Goal: Task Accomplishment & Management: Complete application form

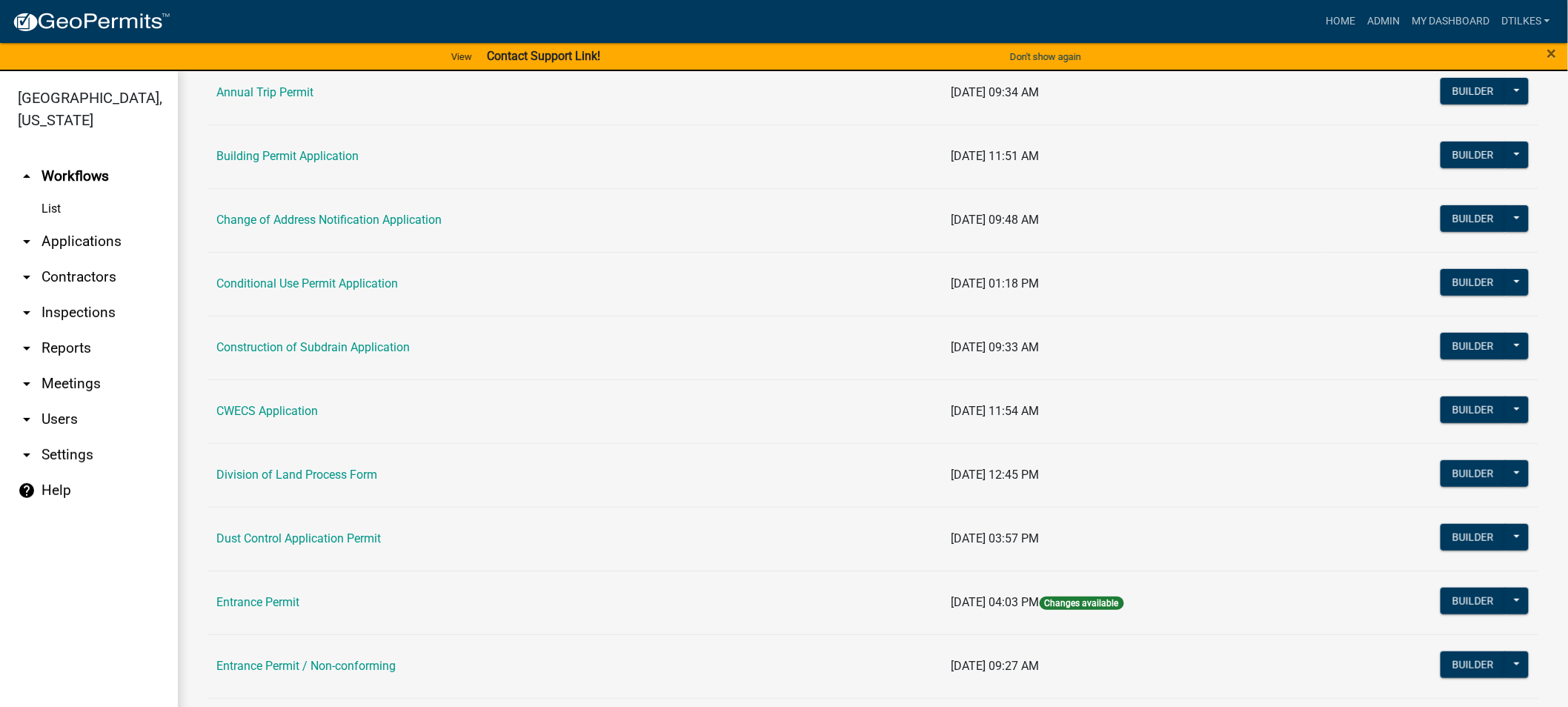
scroll to position [329, 0]
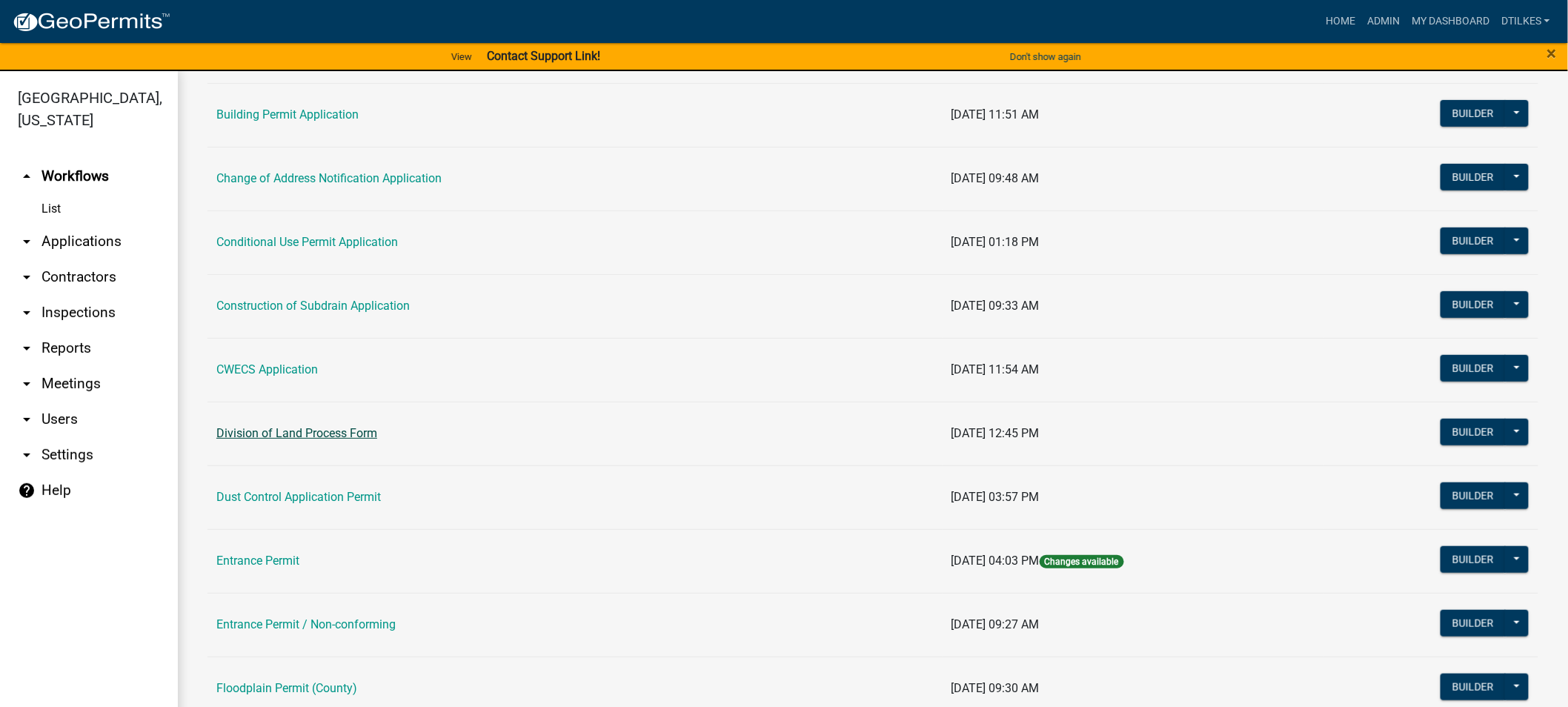
click at [284, 434] on link "Division of Land Process Form" at bounding box center [297, 433] width 161 height 14
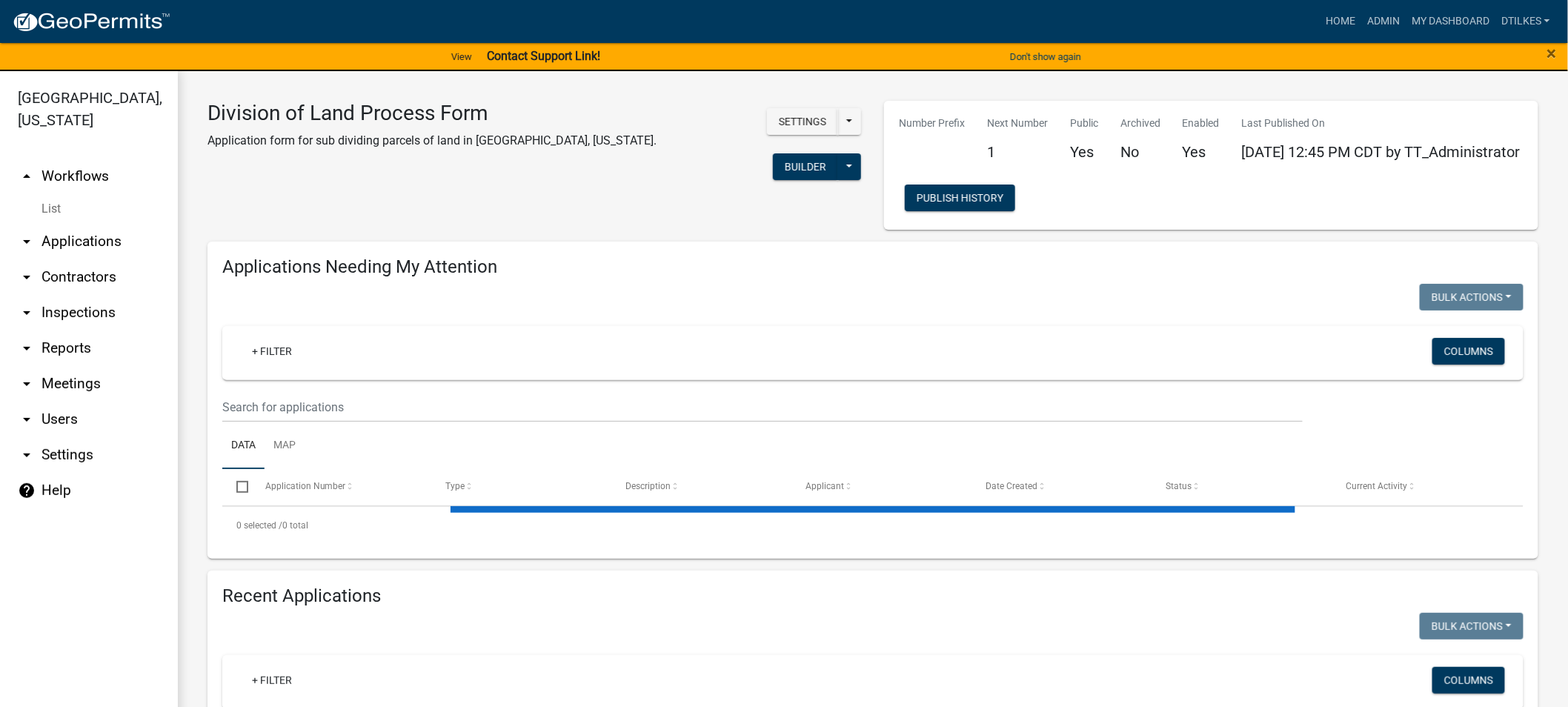
select select "2: 50"
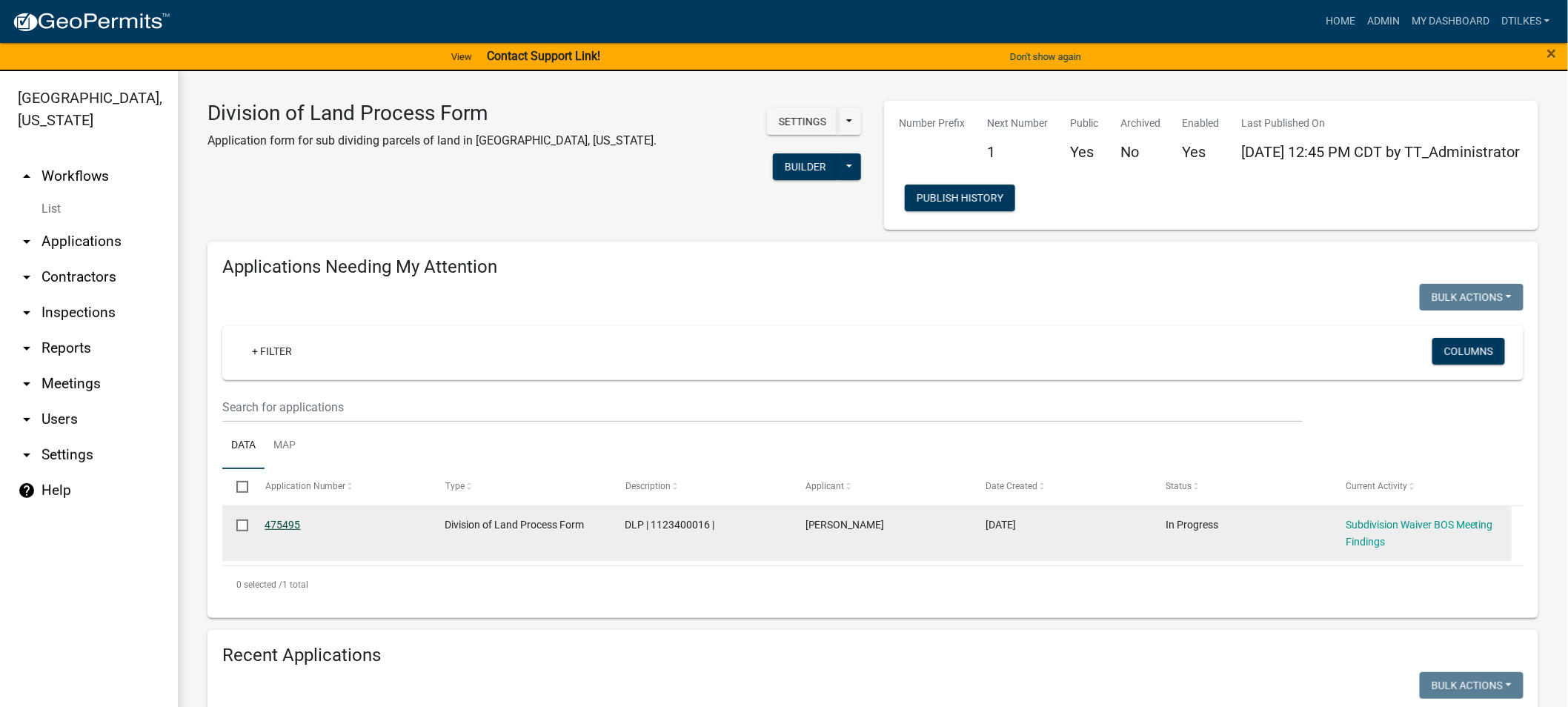
click at [283, 530] on link "475495" at bounding box center [283, 524] width 35 height 12
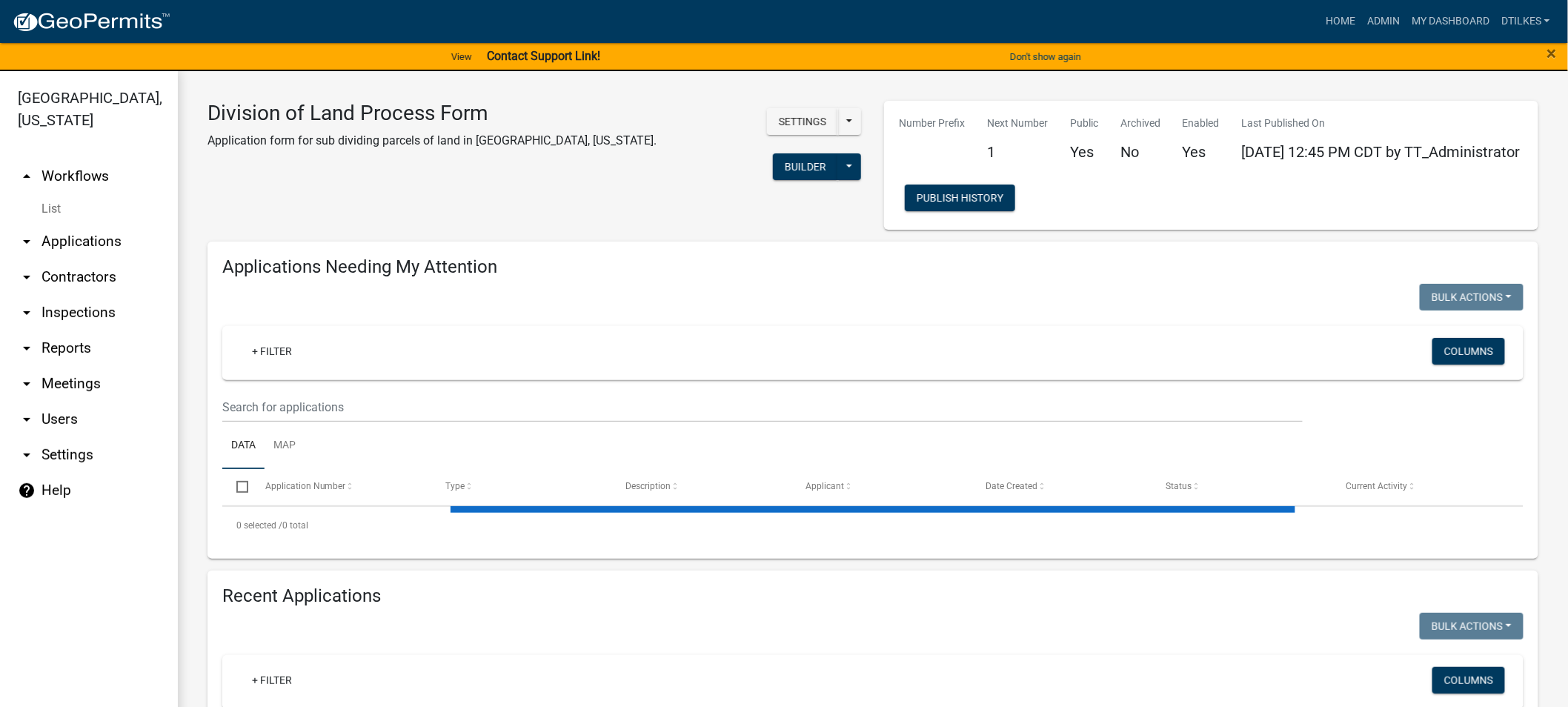
select select "2: 50"
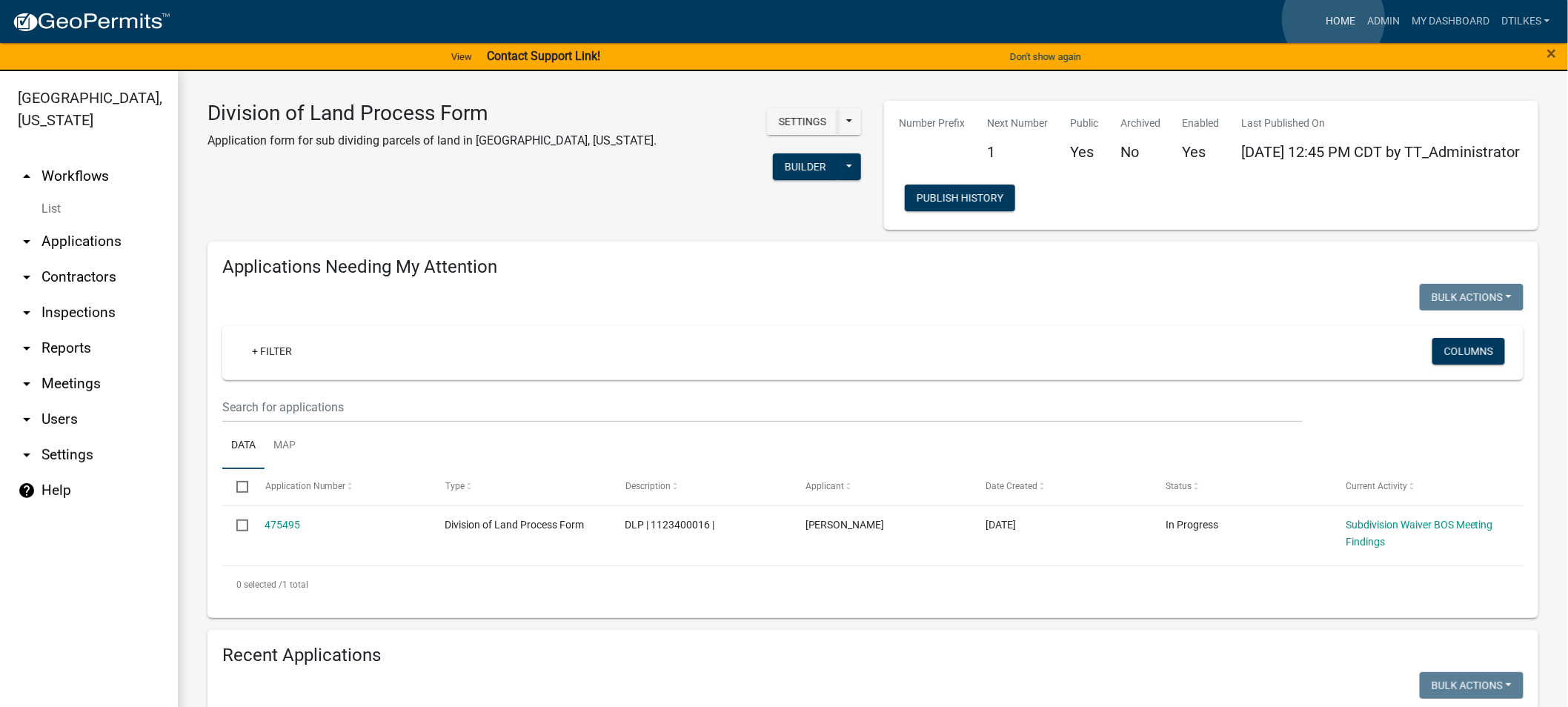
click at [1334, 19] on link "Home" at bounding box center [1341, 21] width 42 height 28
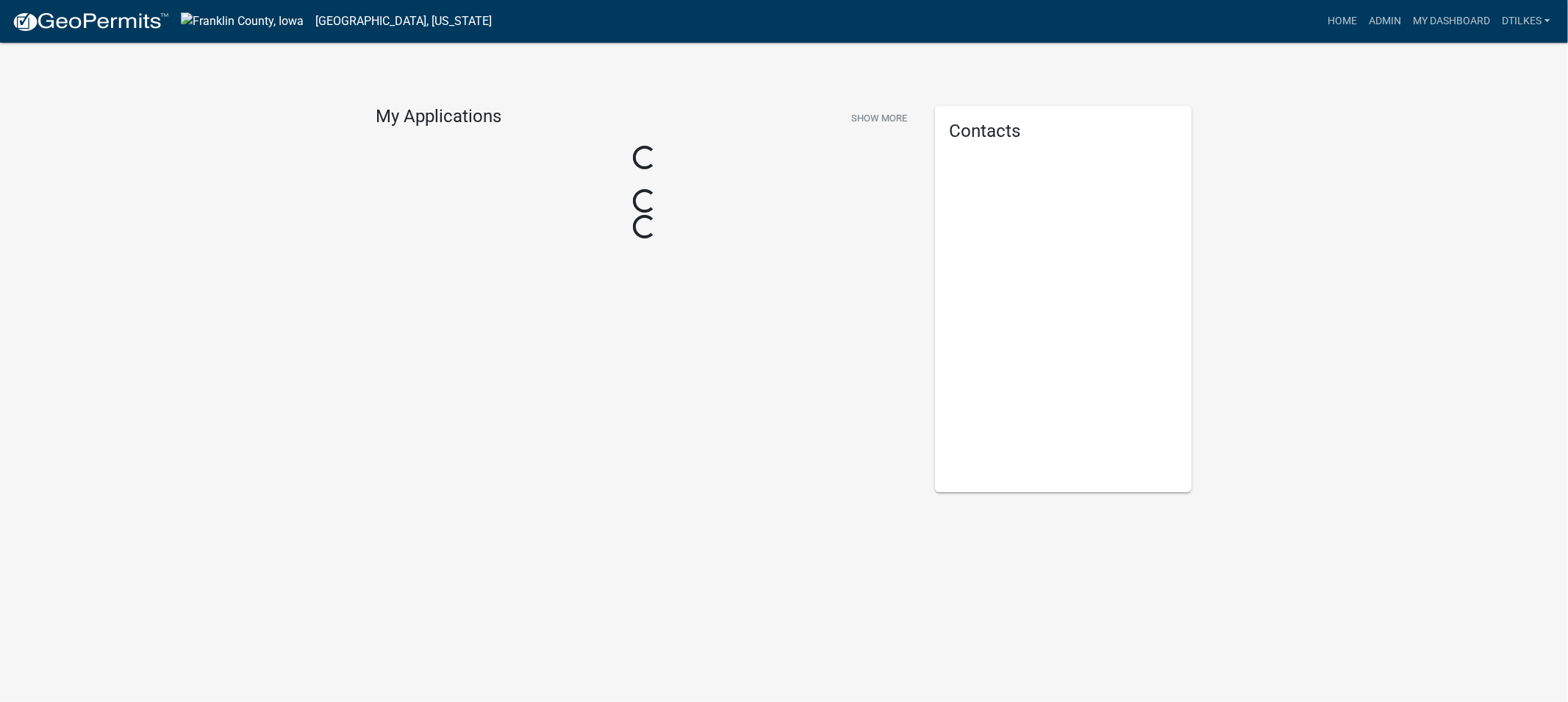
click at [1370, 285] on div "My Applications Show More Loading... Loading... Loading... Contacts" at bounding box center [784, 294] width 1568 height 589
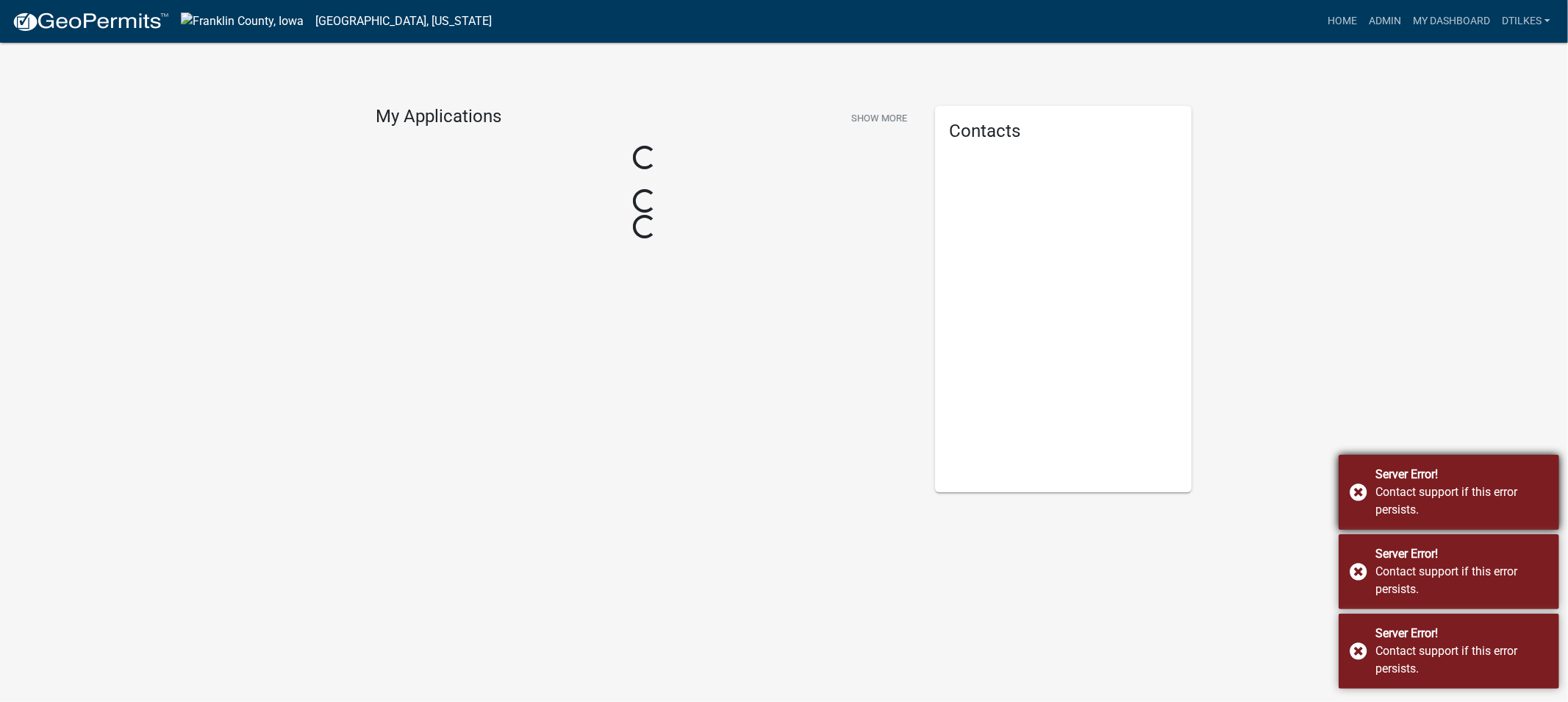
click at [1361, 492] on div "Server Error! Contact support if this error persists." at bounding box center [1449, 492] width 221 height 75
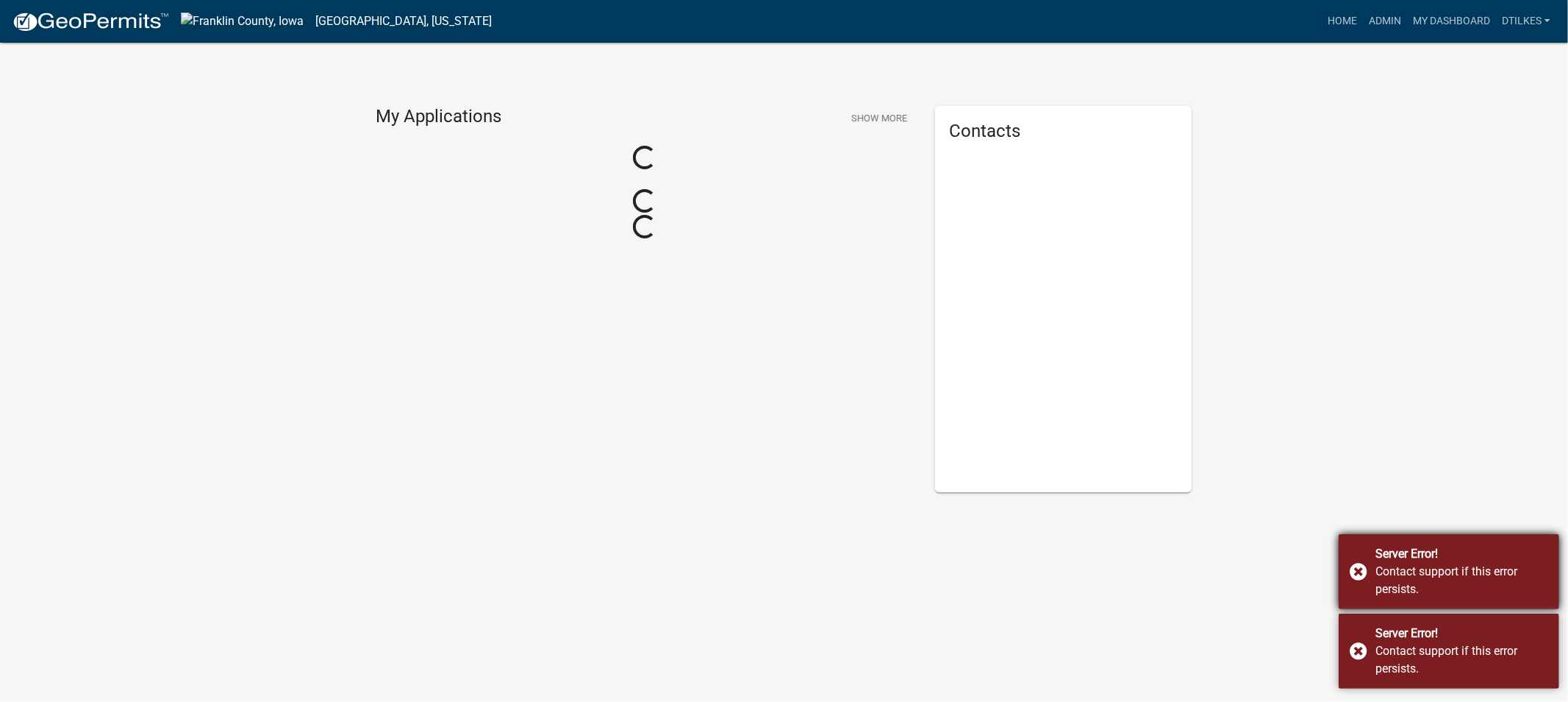
click at [1356, 574] on div "Server Error! Contact support if this error persists." at bounding box center [1449, 571] width 221 height 75
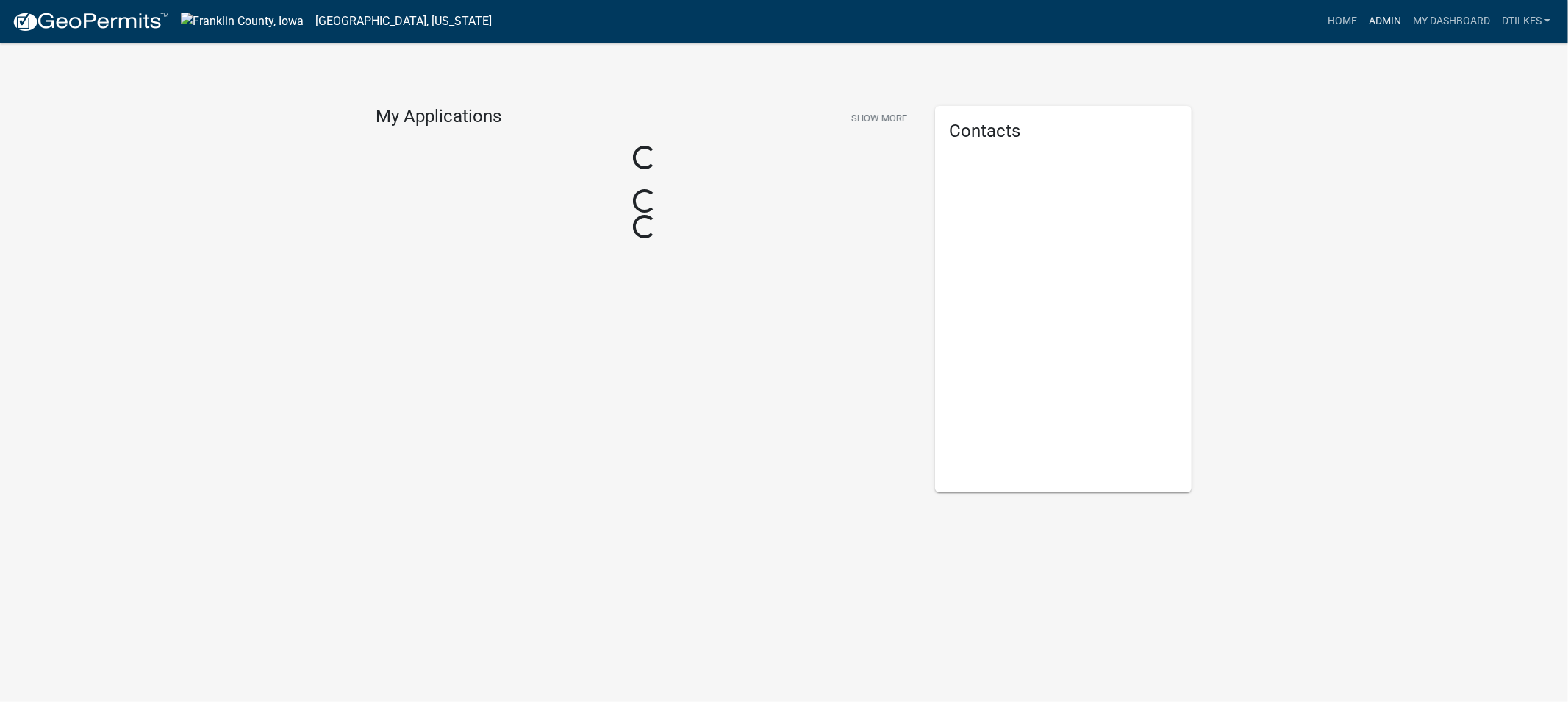
click at [1386, 18] on link "Admin" at bounding box center [1384, 21] width 44 height 28
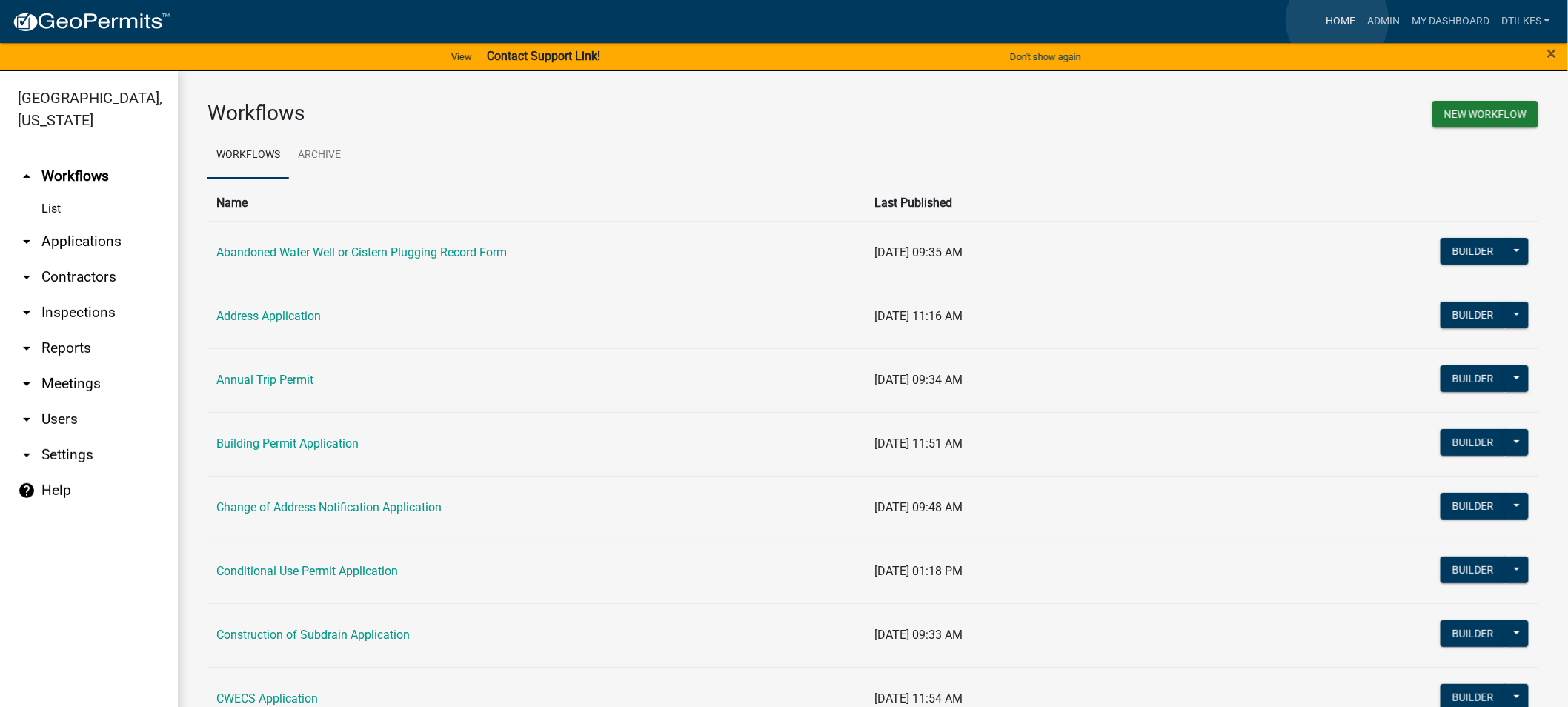
click at [1338, 20] on link "Home" at bounding box center [1341, 21] width 42 height 28
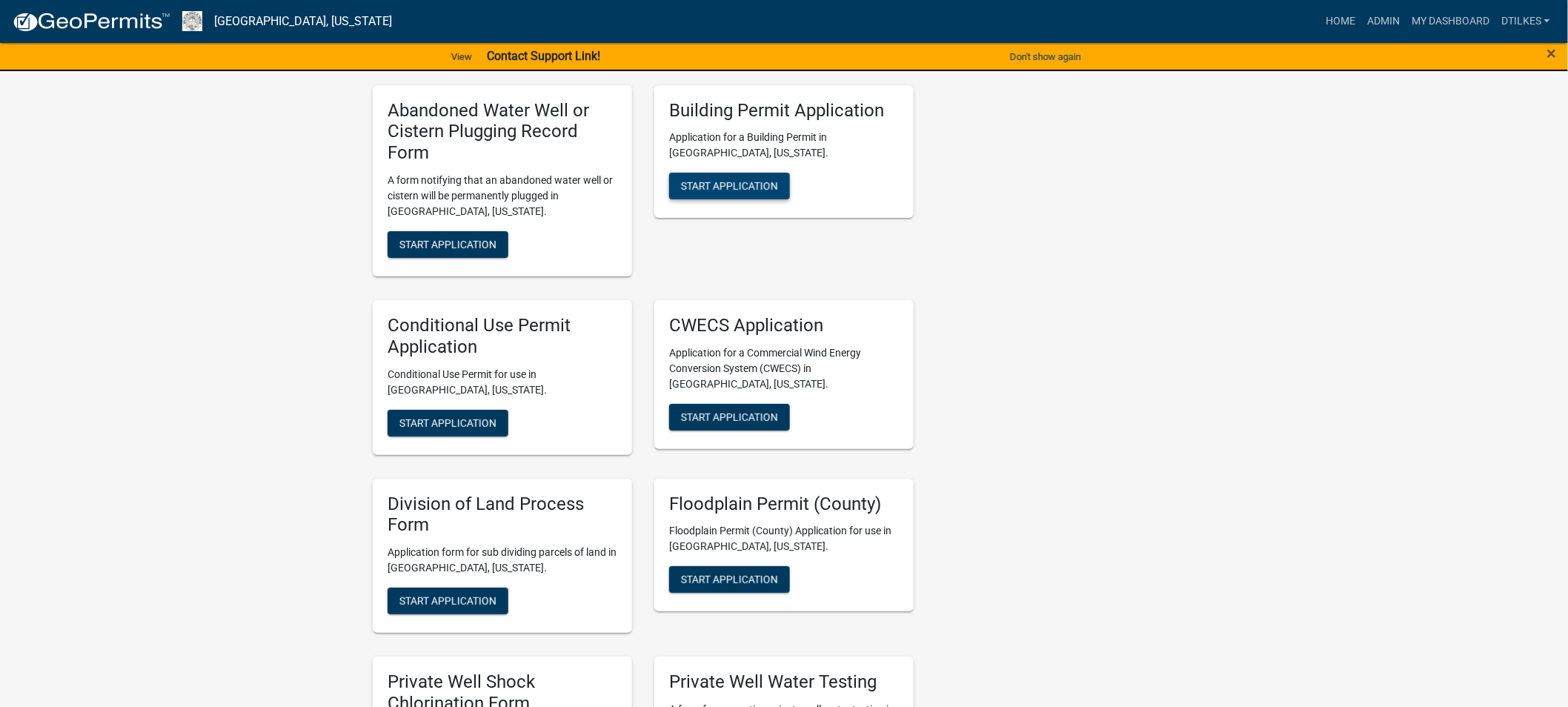
scroll to position [2387, 0]
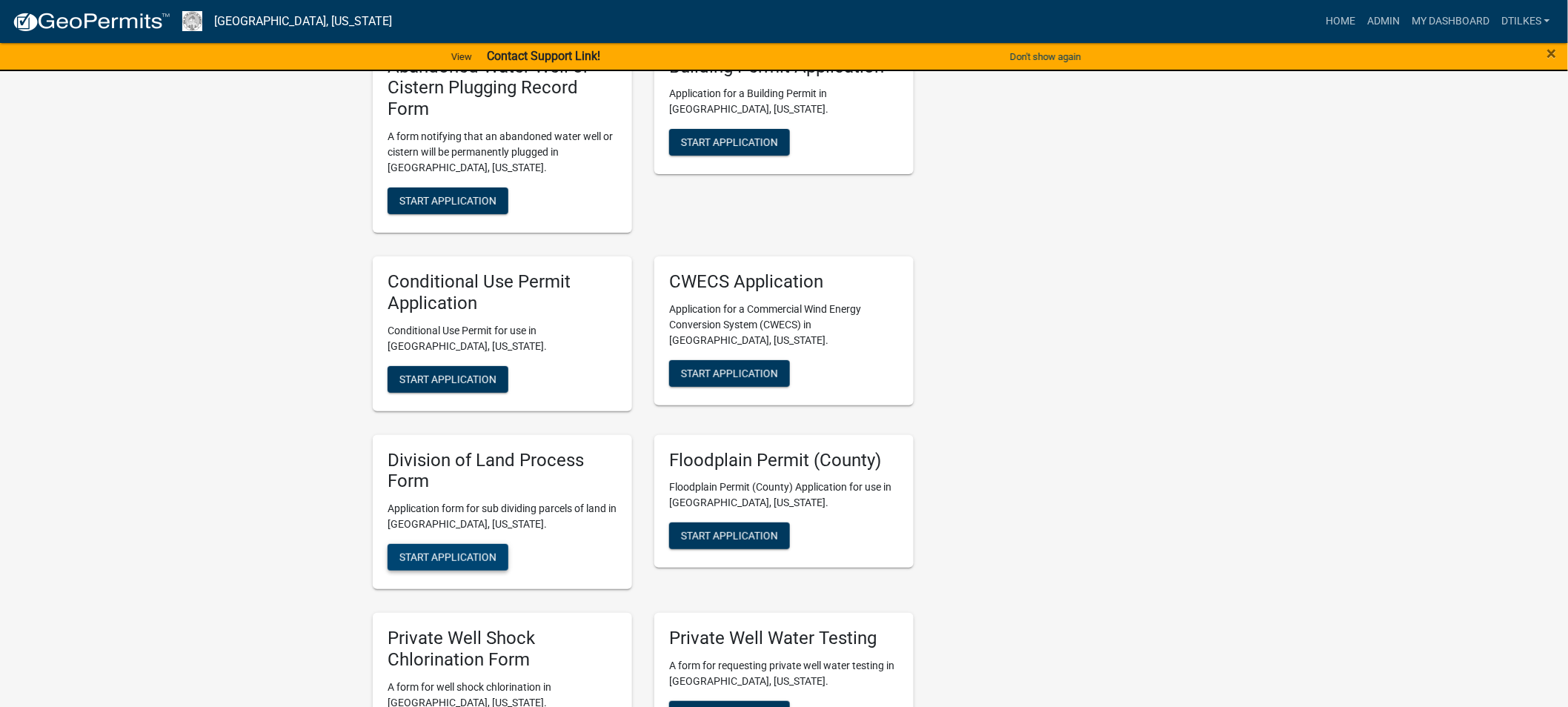
click at [442, 551] on span "Start Application" at bounding box center [447, 557] width 97 height 12
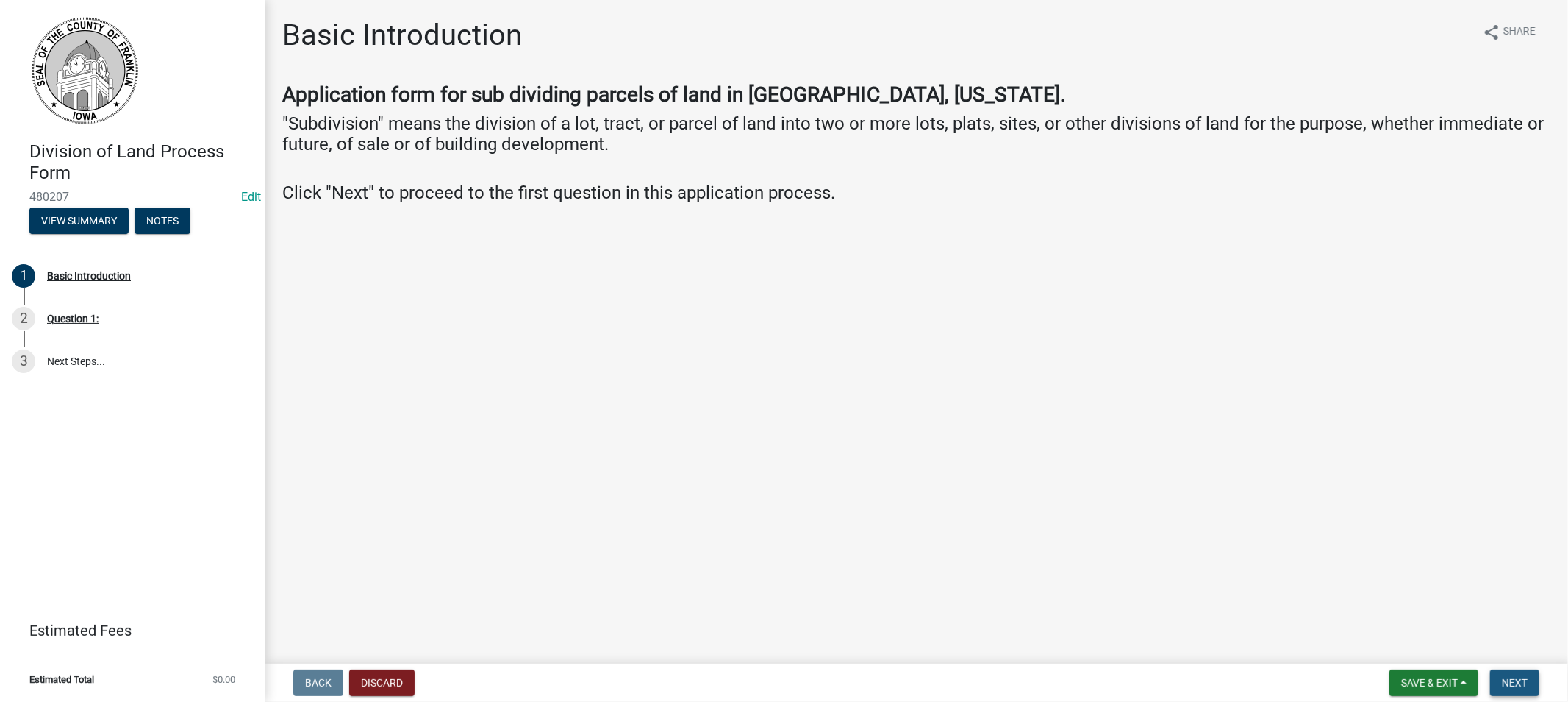
click at [1503, 680] on span "Next" at bounding box center [1515, 682] width 25 height 12
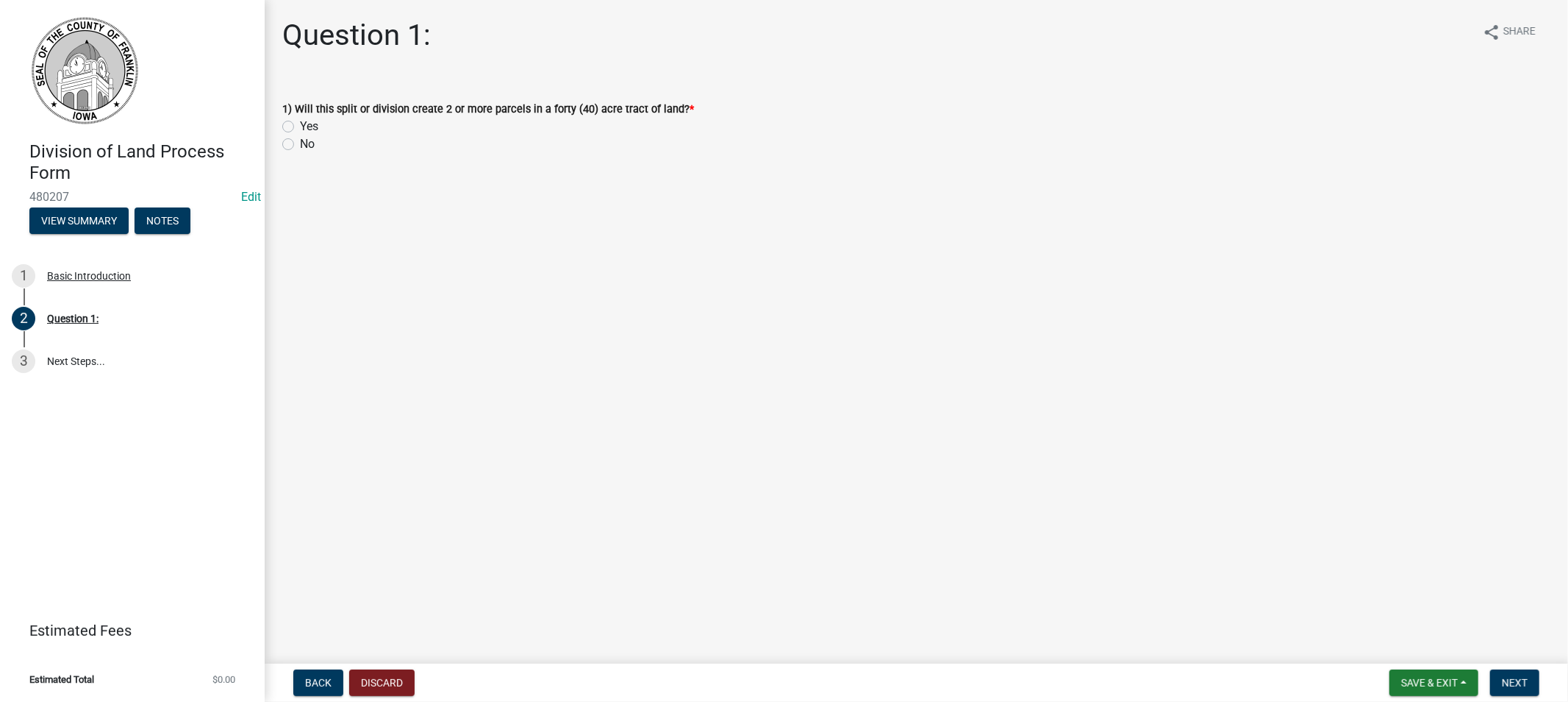
click at [300, 126] on label "Yes" at bounding box center [309, 127] width 18 height 18
click at [300, 126] on input "Yes" at bounding box center [305, 123] width 10 height 10
radio input "true"
click at [1510, 681] on span "Next" at bounding box center [1515, 682] width 25 height 12
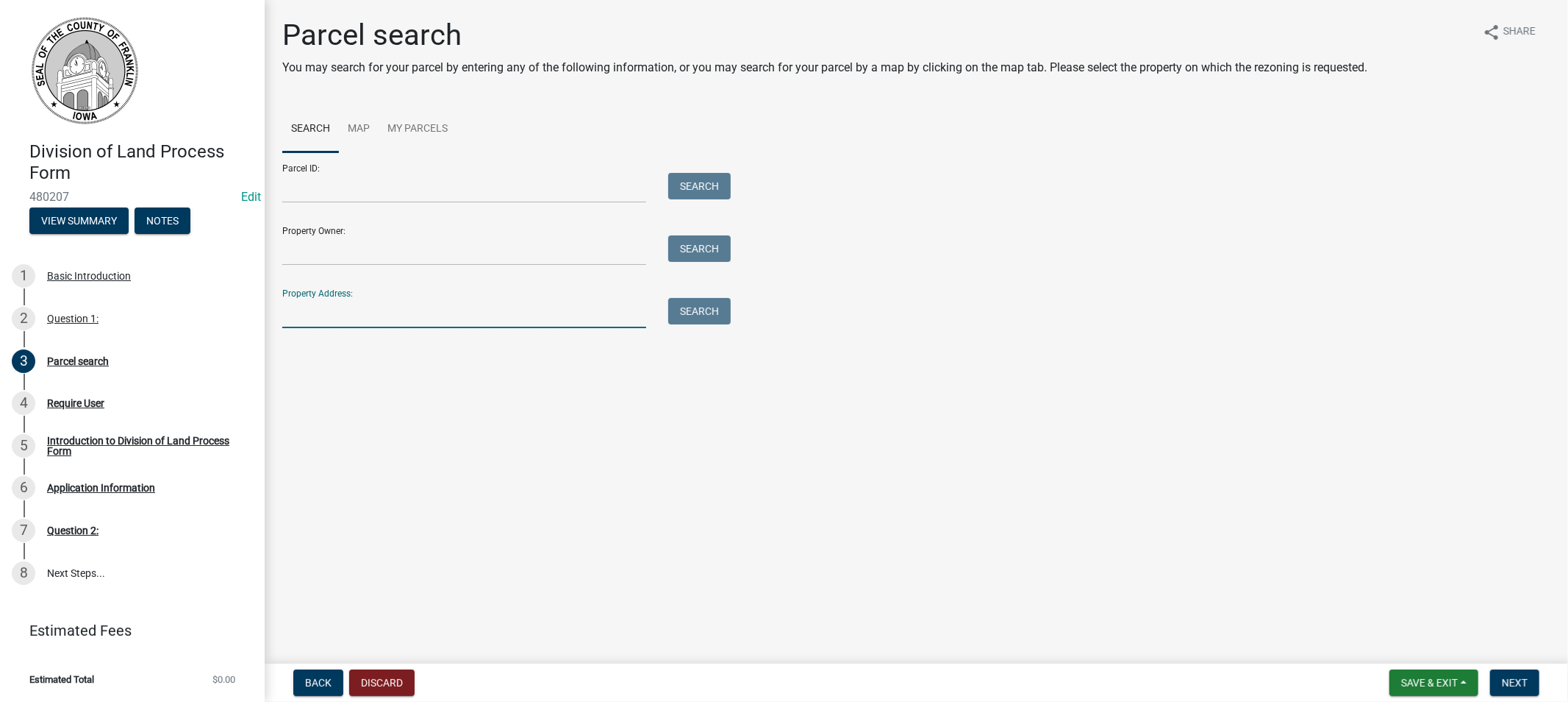
click at [321, 311] on input "Property Address:" at bounding box center [463, 313] width 364 height 30
type input "1392 Olive"
click at [698, 312] on button "Search" at bounding box center [699, 311] width 62 height 26
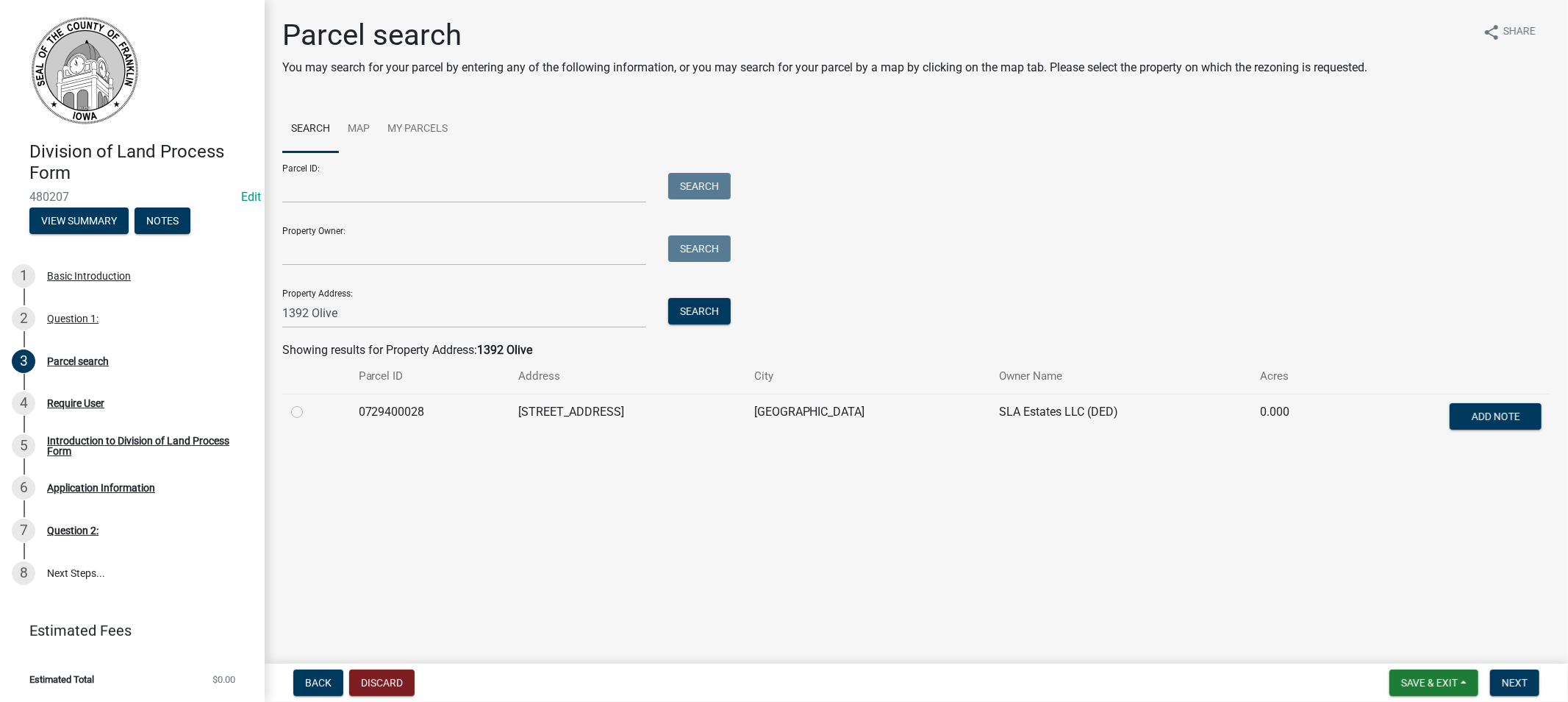
click at [309, 403] on label at bounding box center [309, 403] width 0 height 0
click at [309, 413] on input "radio" at bounding box center [314, 408] width 10 height 10
radio input "true"
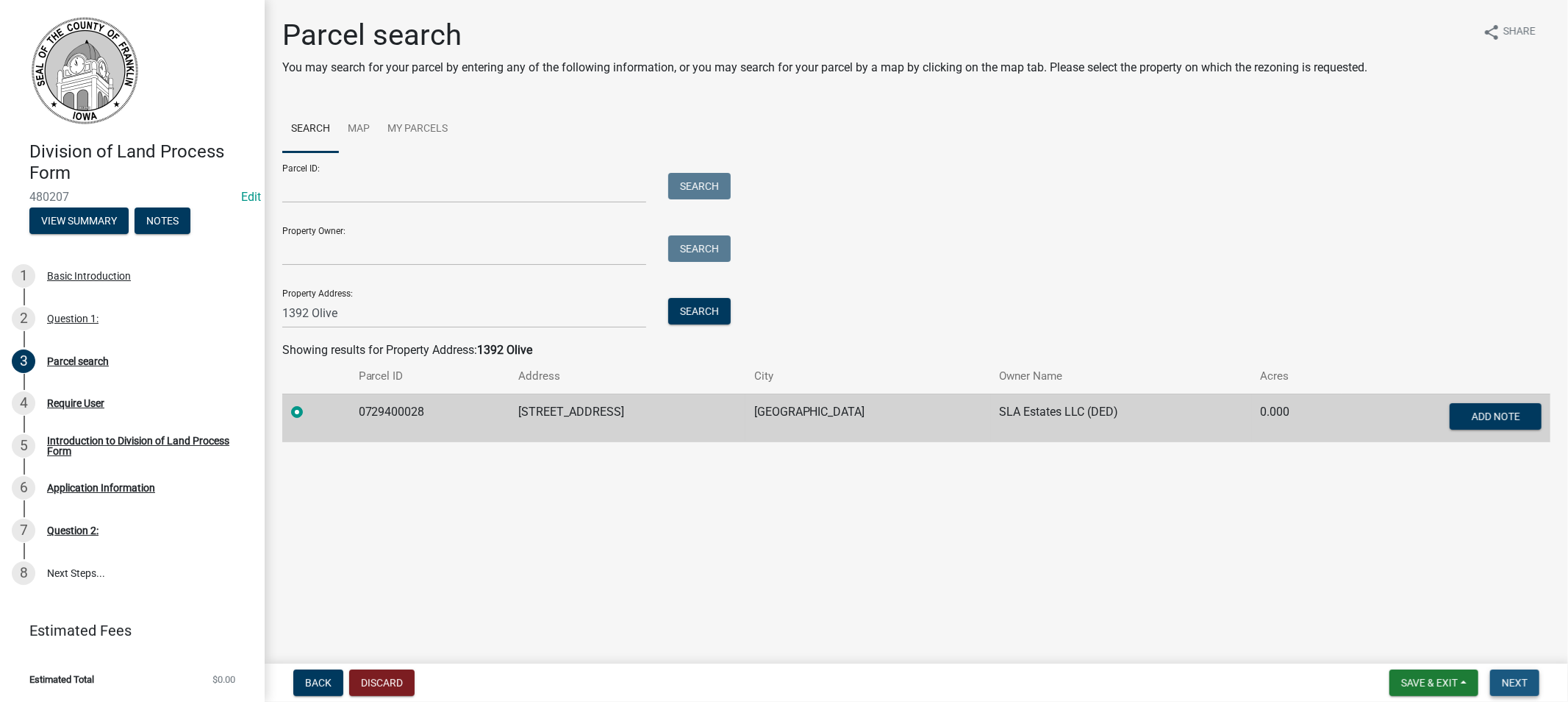
click at [1510, 679] on span "Next" at bounding box center [1515, 682] width 25 height 12
click at [1522, 682] on span "Next" at bounding box center [1515, 682] width 25 height 12
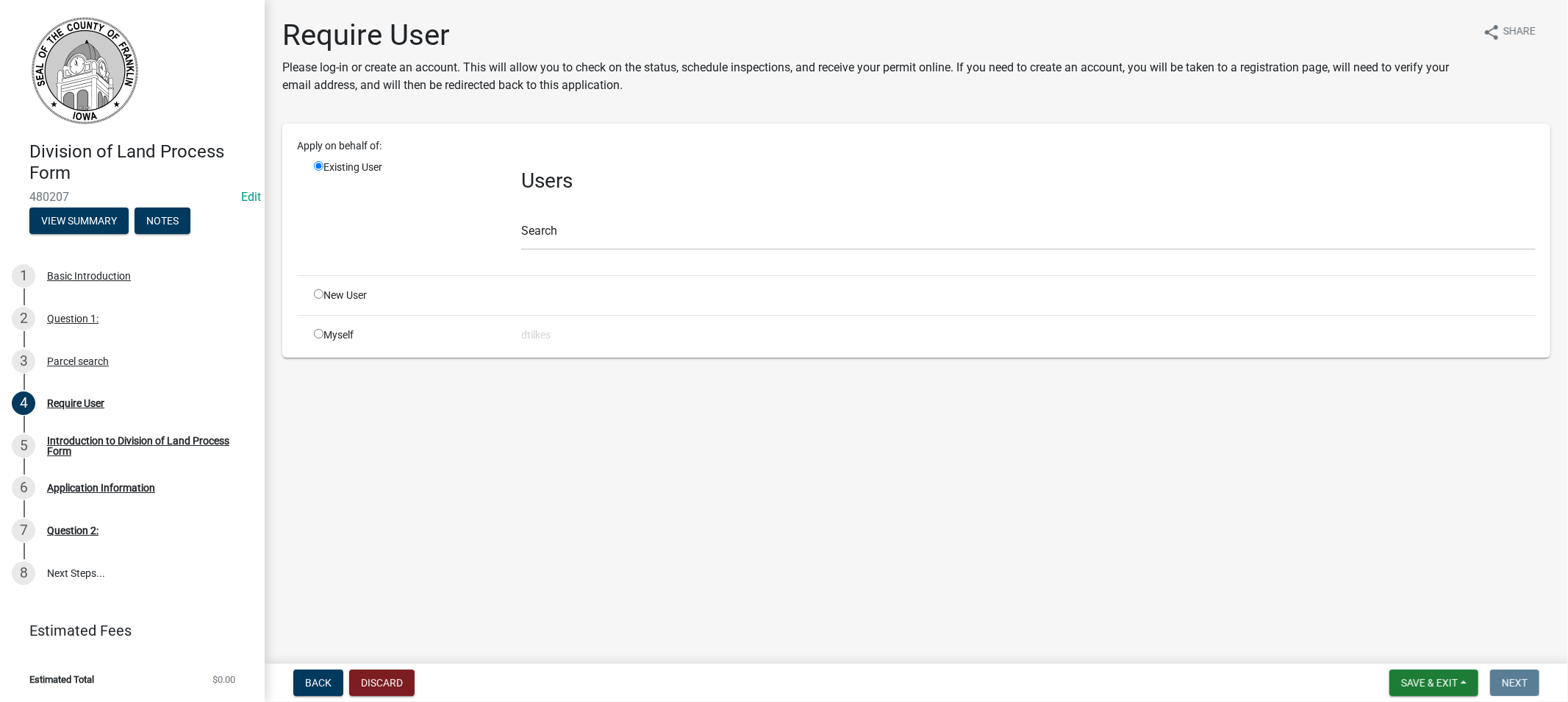
click at [320, 292] on input "radio" at bounding box center [319, 294] width 10 height 10
radio input "true"
radio input "false"
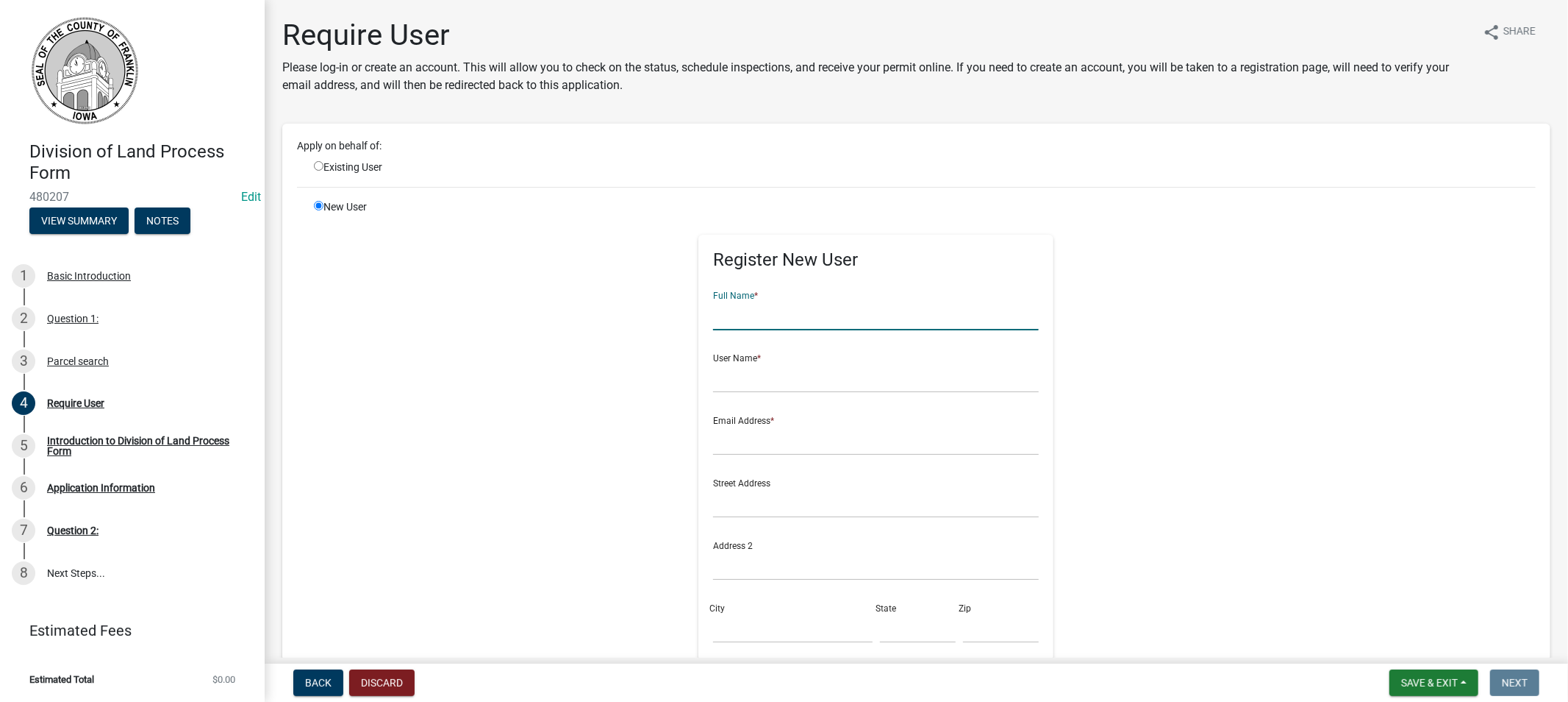
click at [755, 317] on input "text" at bounding box center [875, 316] width 326 height 30
type input "[PERSON_NAME]"
click at [745, 381] on input "text" at bounding box center [875, 378] width 326 height 30
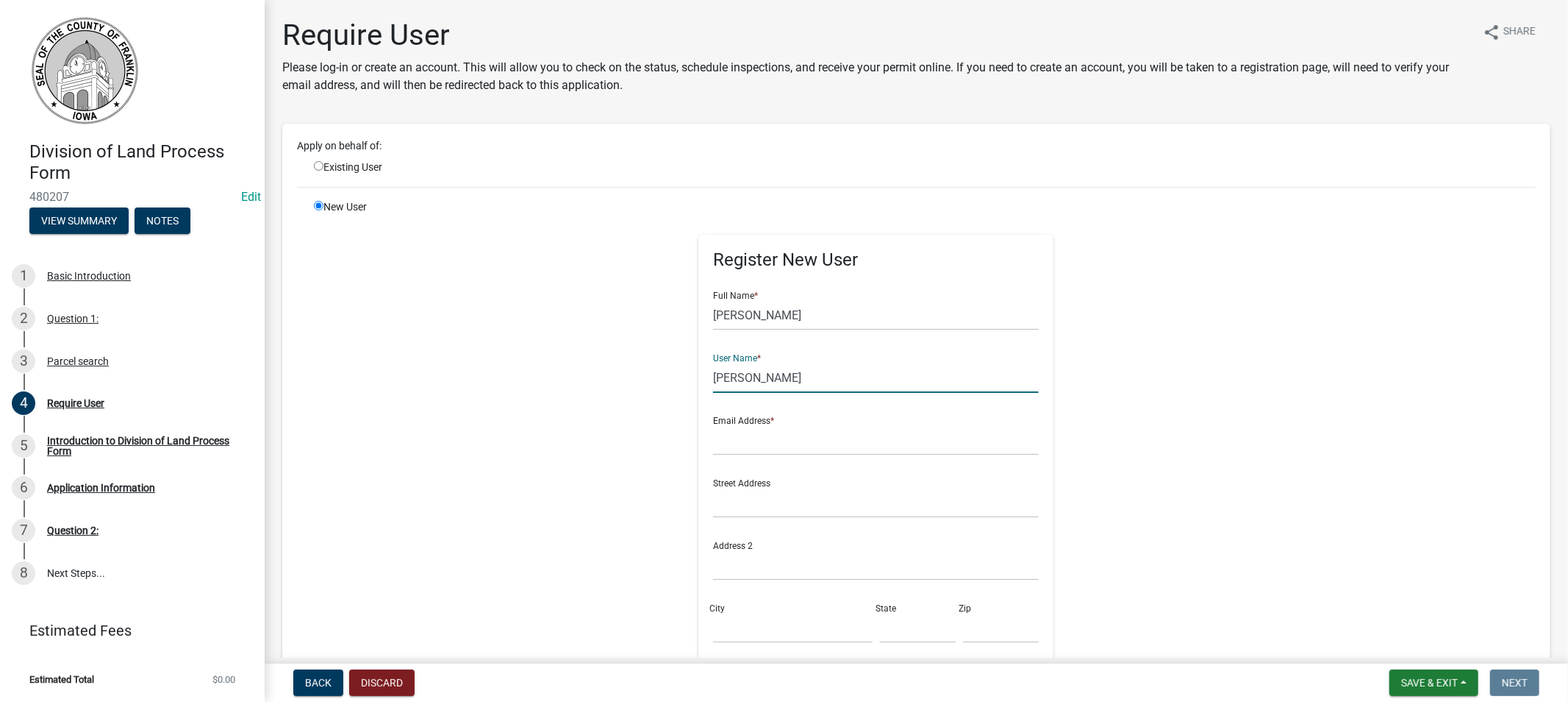
type input "[PERSON_NAME]"
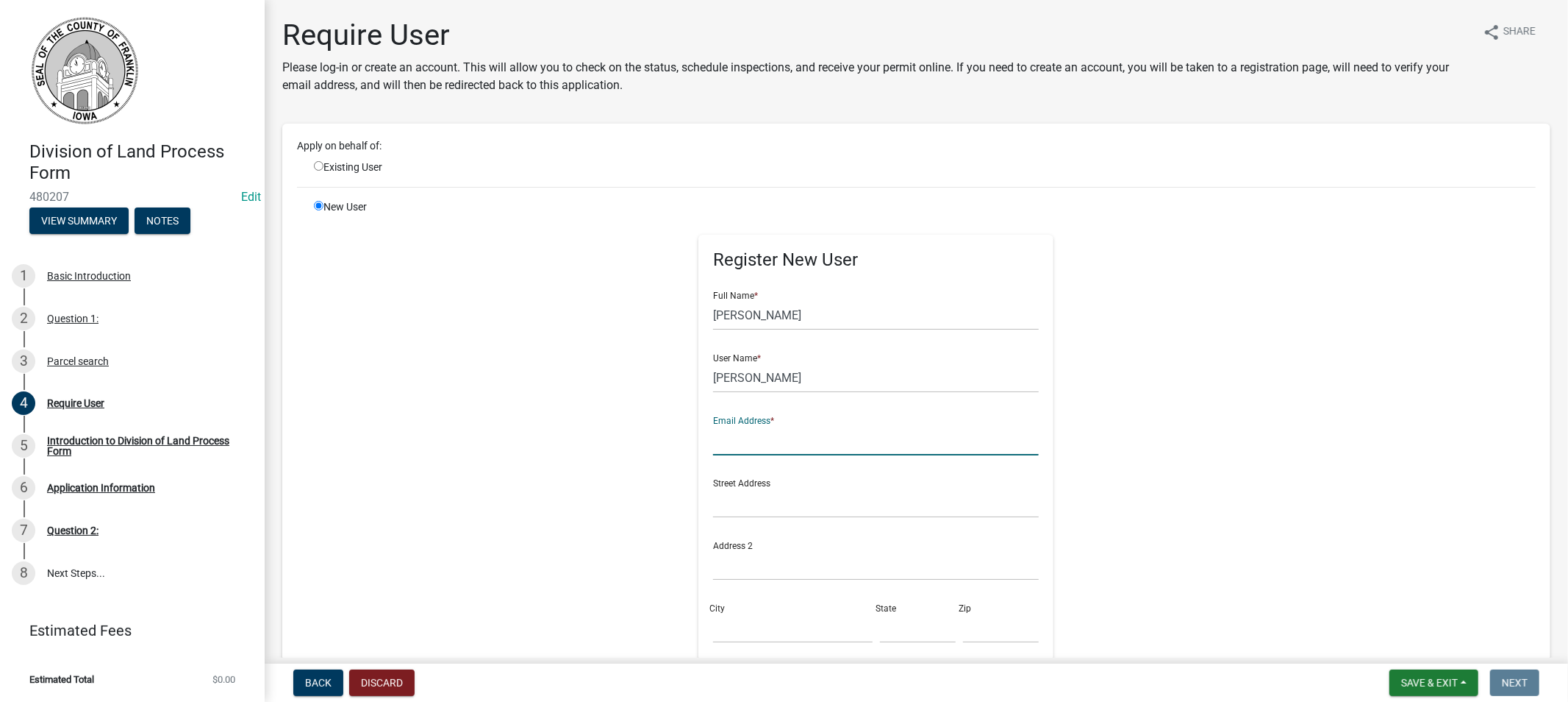
click at [745, 436] on input "text" at bounding box center [875, 440] width 326 height 30
type input "[EMAIL_ADDRESS][DOMAIN_NAME]"
click at [731, 508] on input "text" at bounding box center [875, 503] width 326 height 30
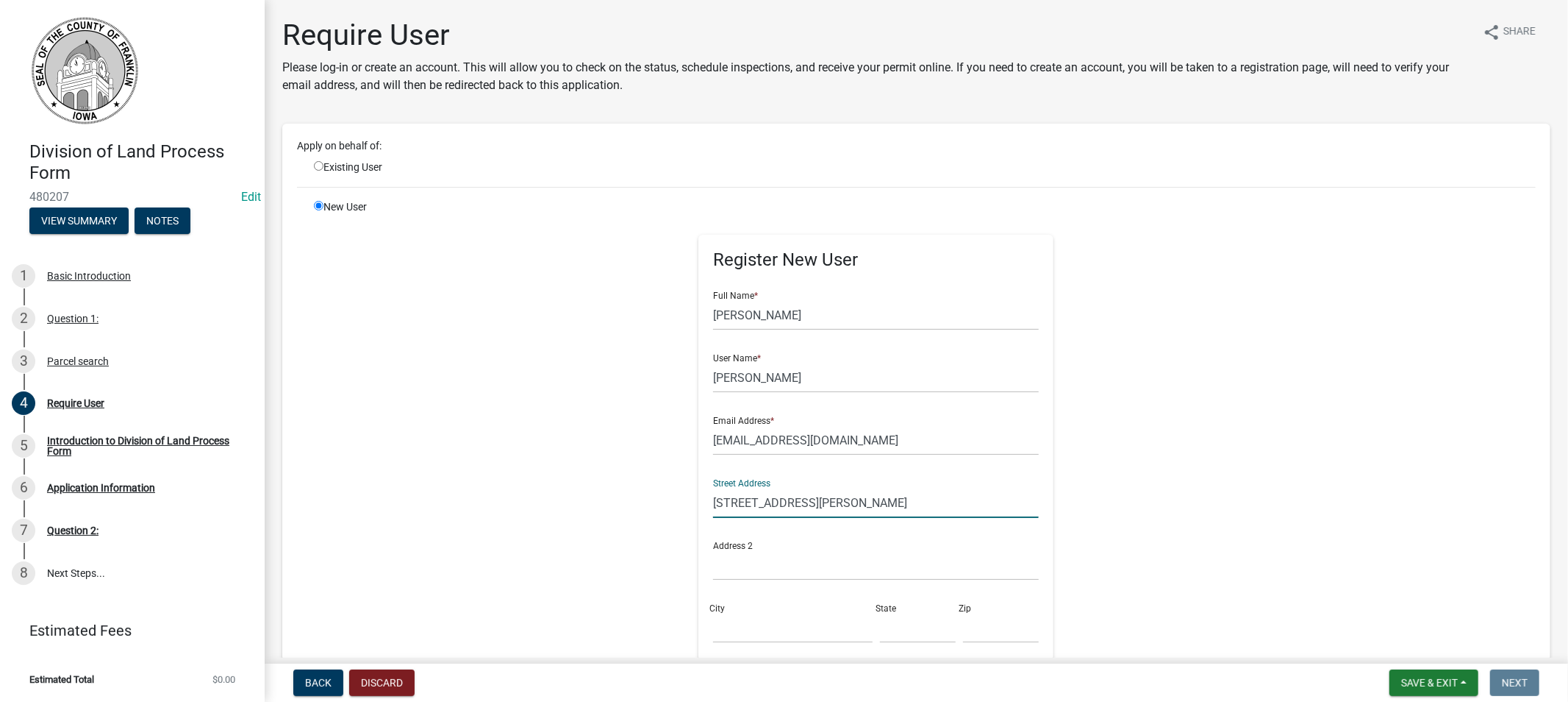
type input "[STREET_ADDRESS][PERSON_NAME]"
click at [742, 633] on input "City" at bounding box center [792, 628] width 158 height 30
type input "[GEOGRAPHIC_DATA]"
click at [881, 635] on input "text" at bounding box center [917, 628] width 76 height 30
type input "MN"
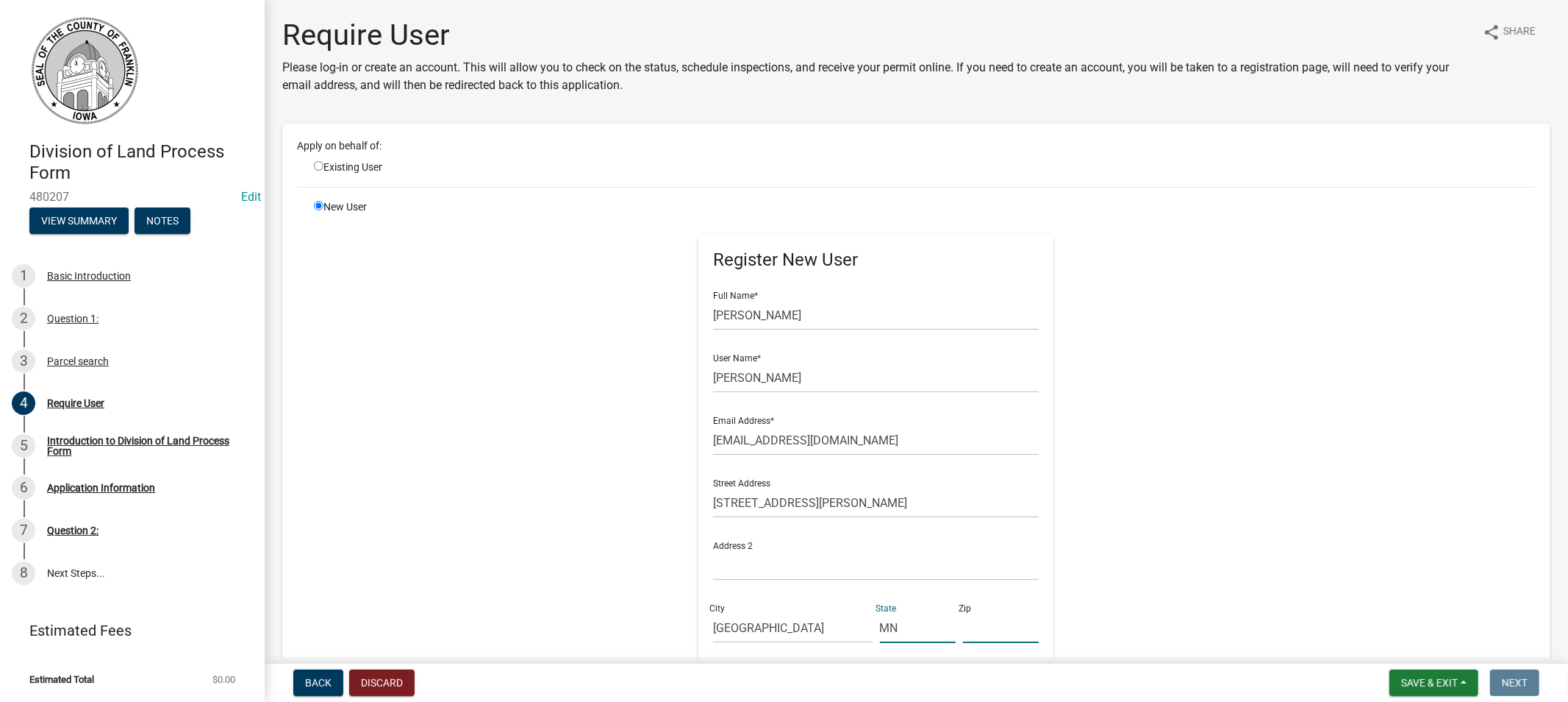
click at [963, 633] on input "text" at bounding box center [1000, 628] width 76 height 30
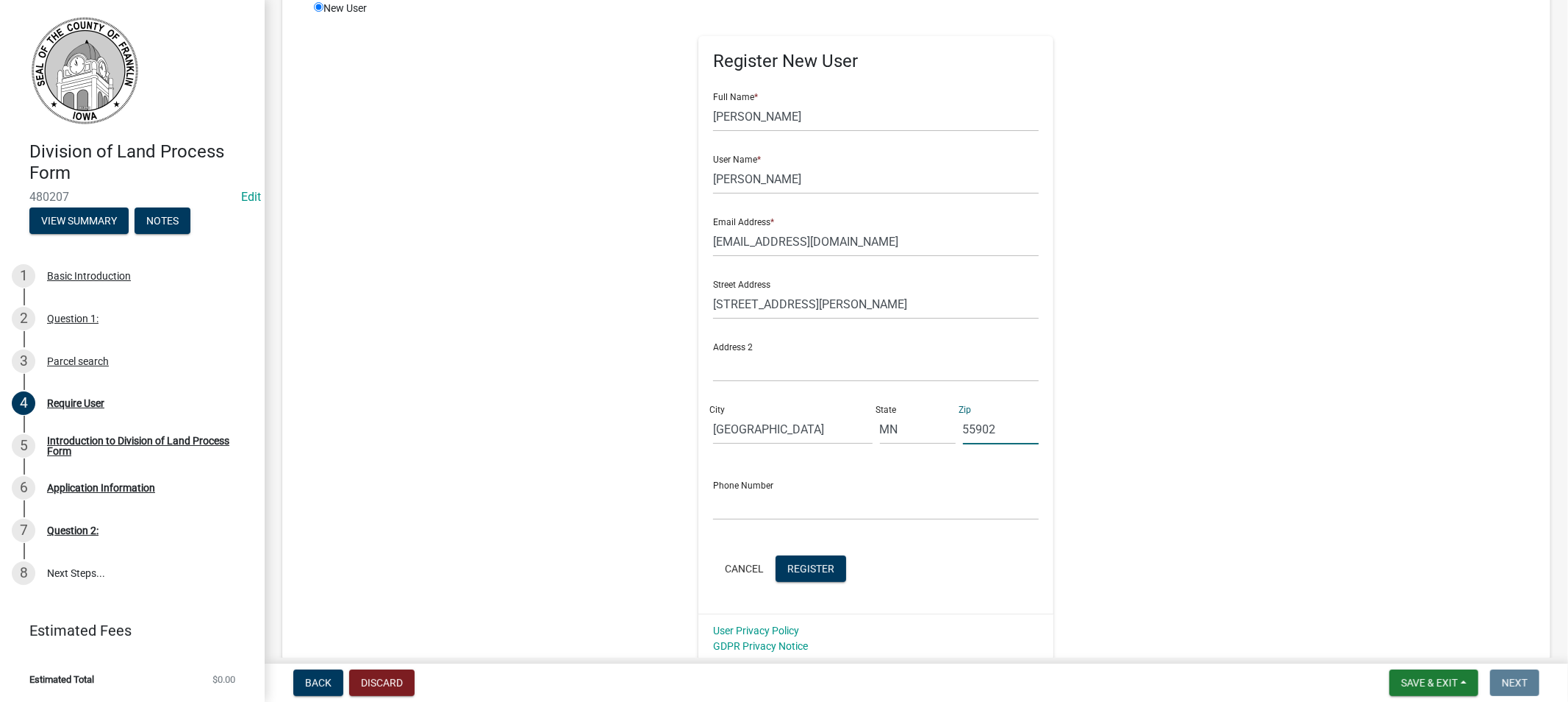
scroll to position [245, 0]
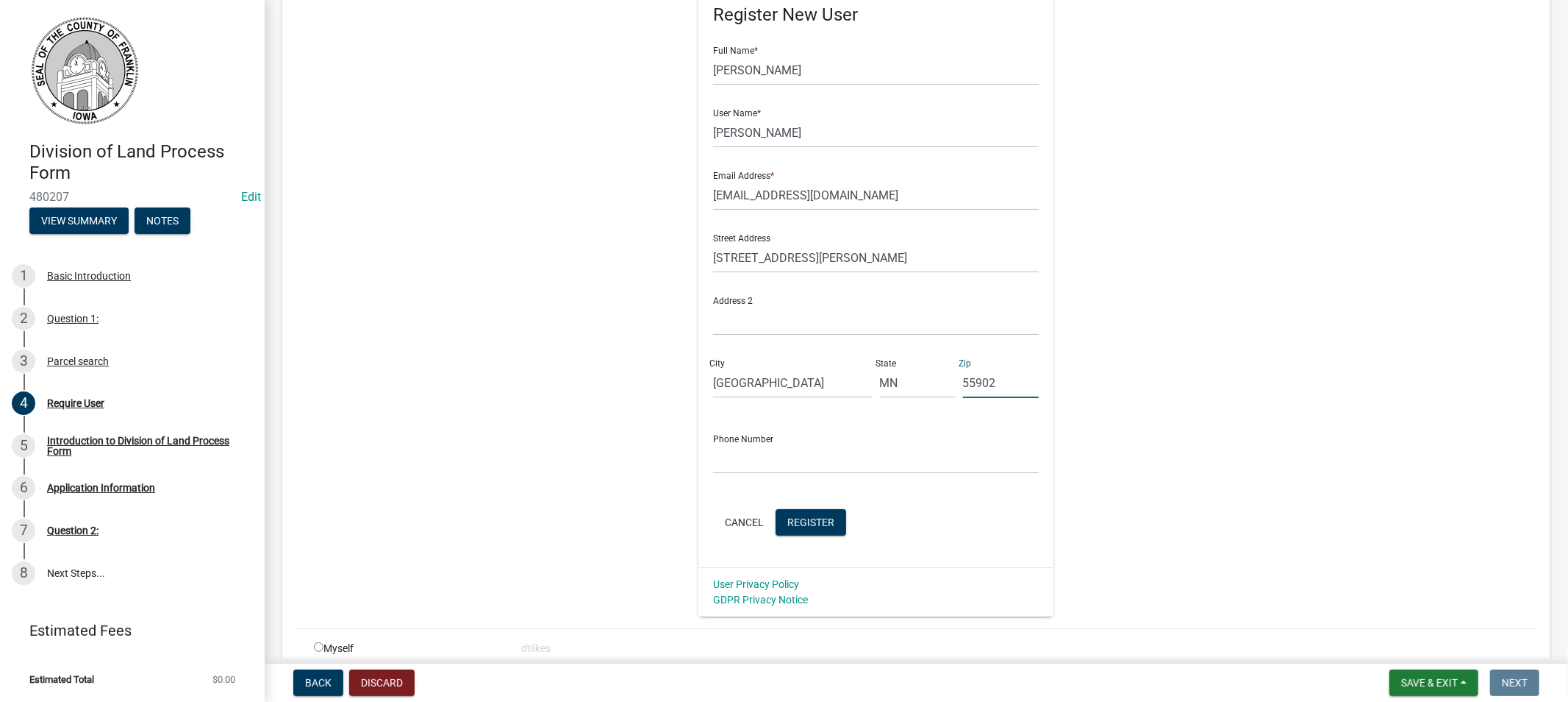
type input "55902"
click at [769, 444] on input "text" at bounding box center [875, 459] width 326 height 30
type input "[PHONE_NUMBER]"
click at [788, 524] on span "Register" at bounding box center [811, 521] width 47 height 12
click at [747, 132] on input "[PERSON_NAME]" at bounding box center [875, 133] width 326 height 30
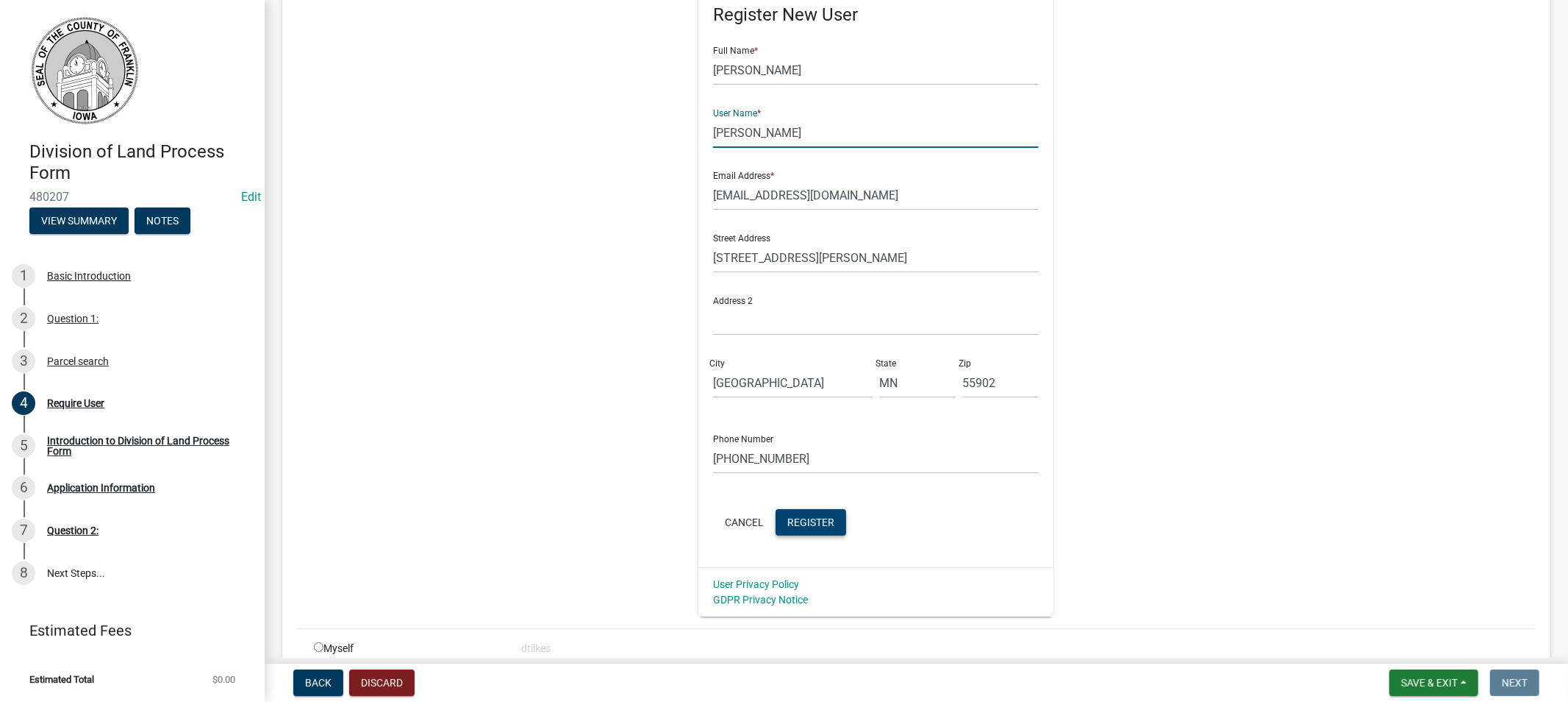
type input "[PERSON_NAME]"
click at [799, 519] on span "Register" at bounding box center [811, 521] width 47 height 12
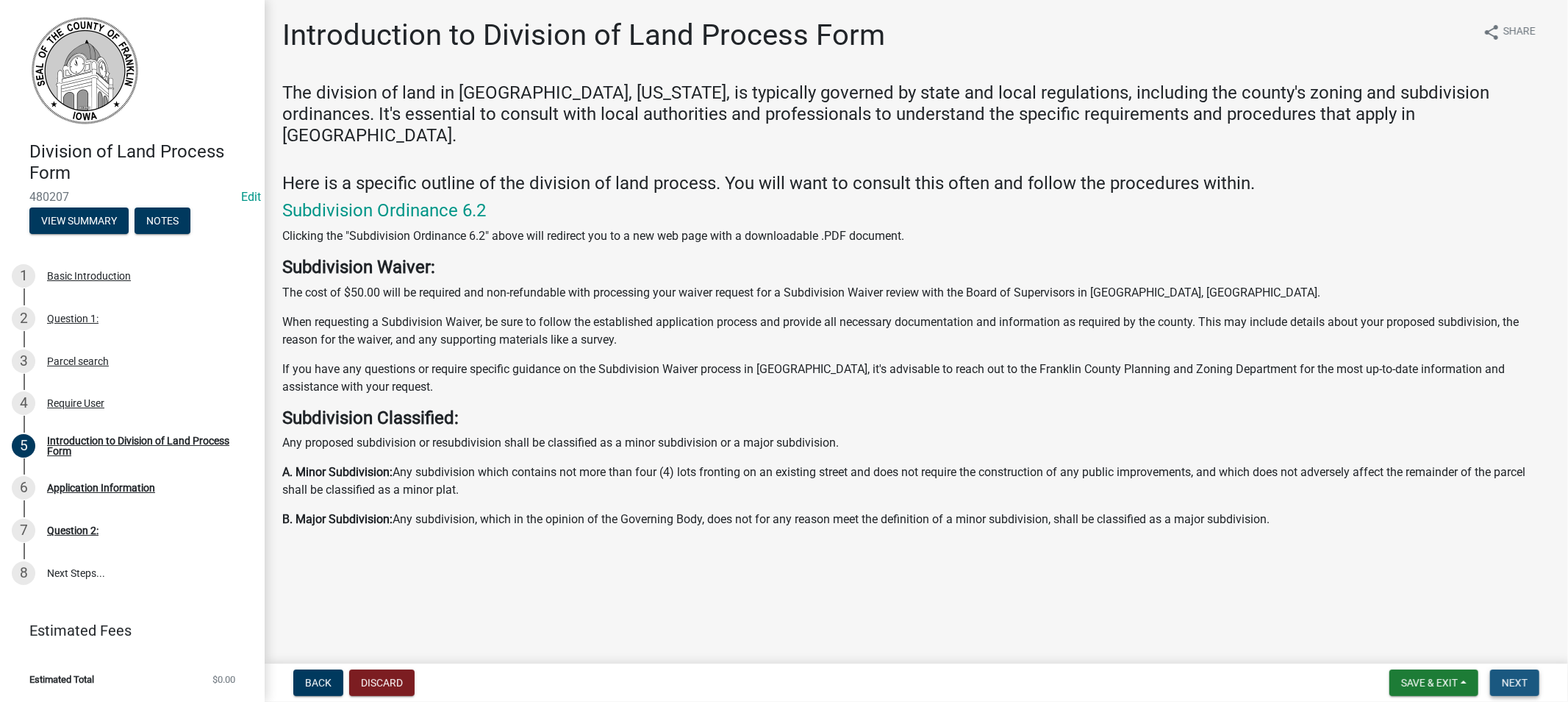
click at [1526, 680] on span "Next" at bounding box center [1515, 682] width 25 height 12
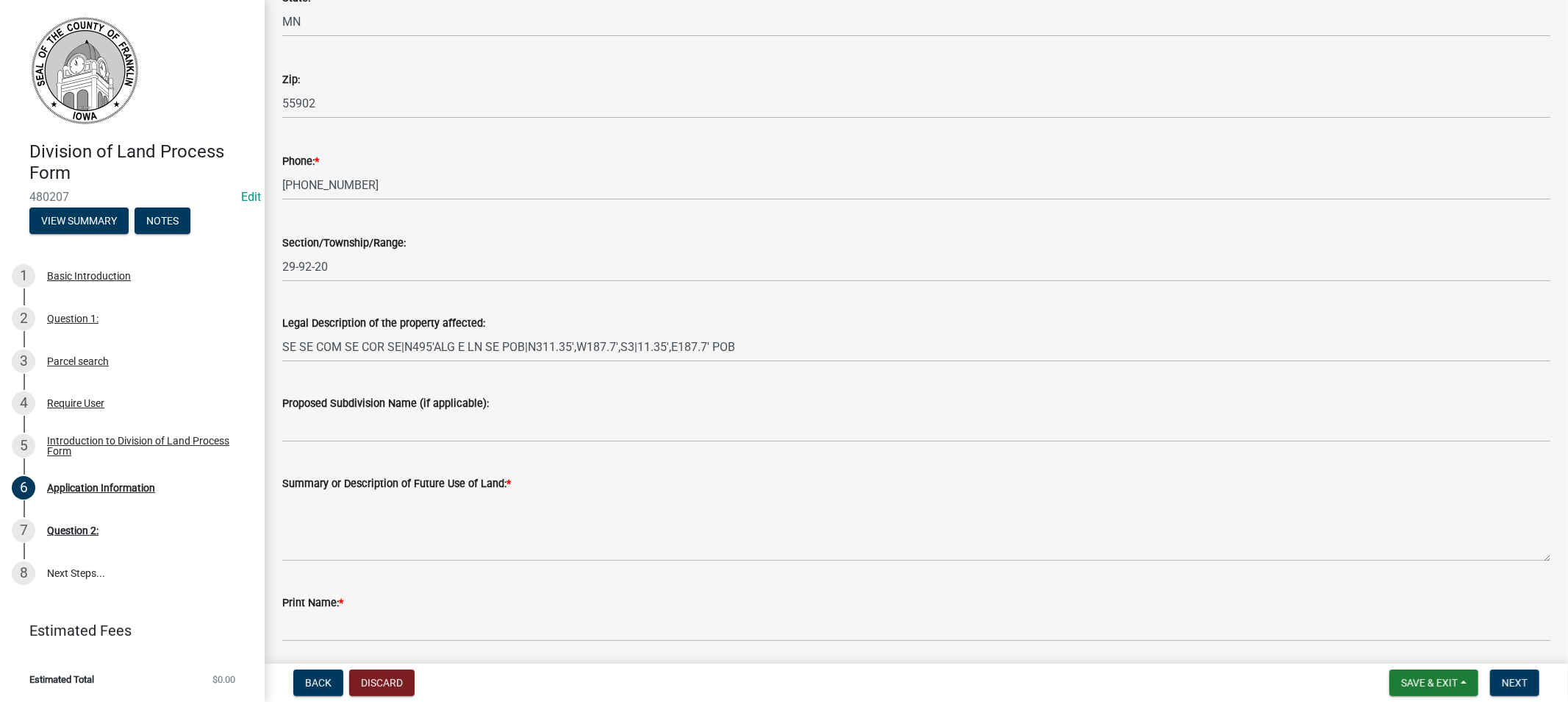
scroll to position [490, 0]
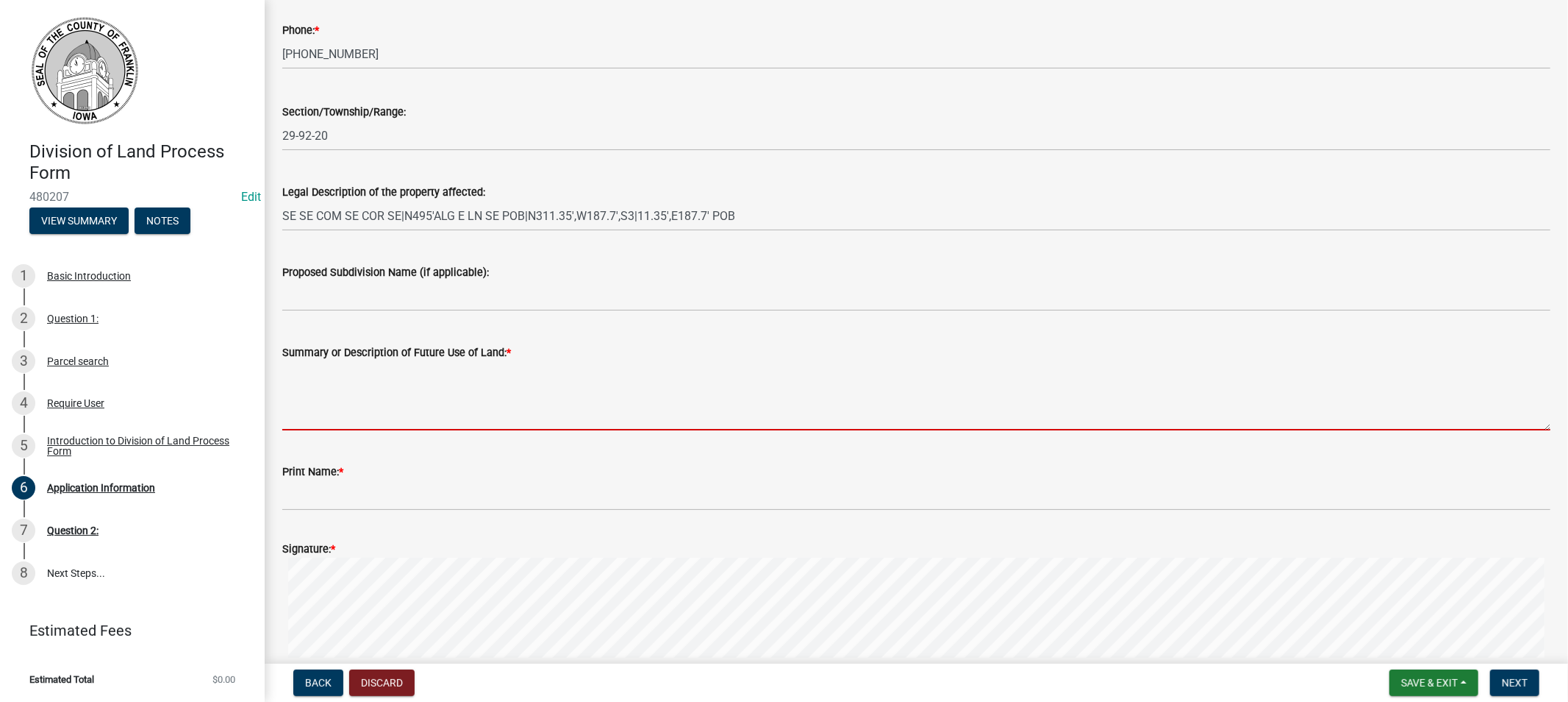
click at [340, 420] on textarea "Summary or Description of Future Use of Land: *" at bounding box center [916, 395] width 1268 height 69
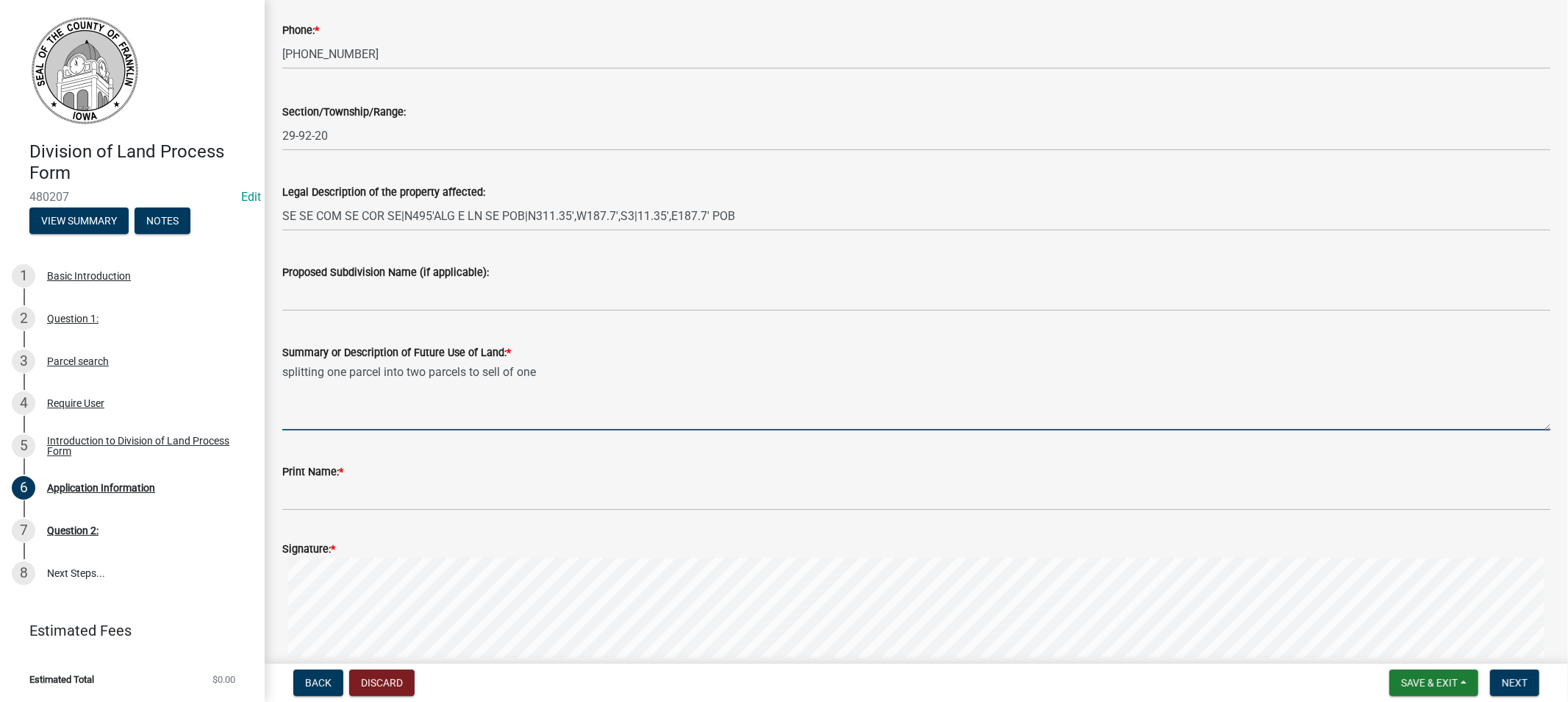
type textarea "splitting one parcel into two parcels to sell of one"
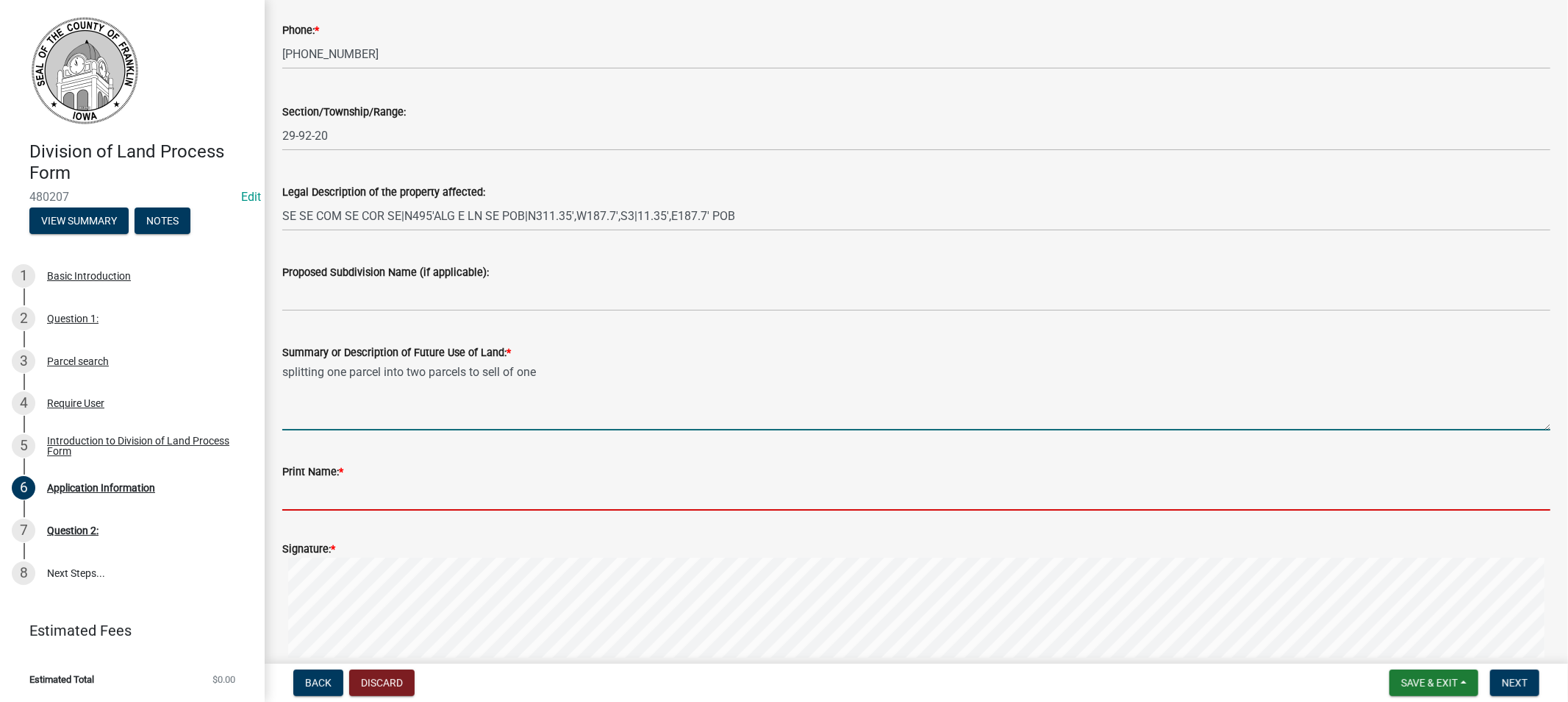
click at [322, 497] on input "Print Name: *" at bounding box center [916, 496] width 1268 height 30
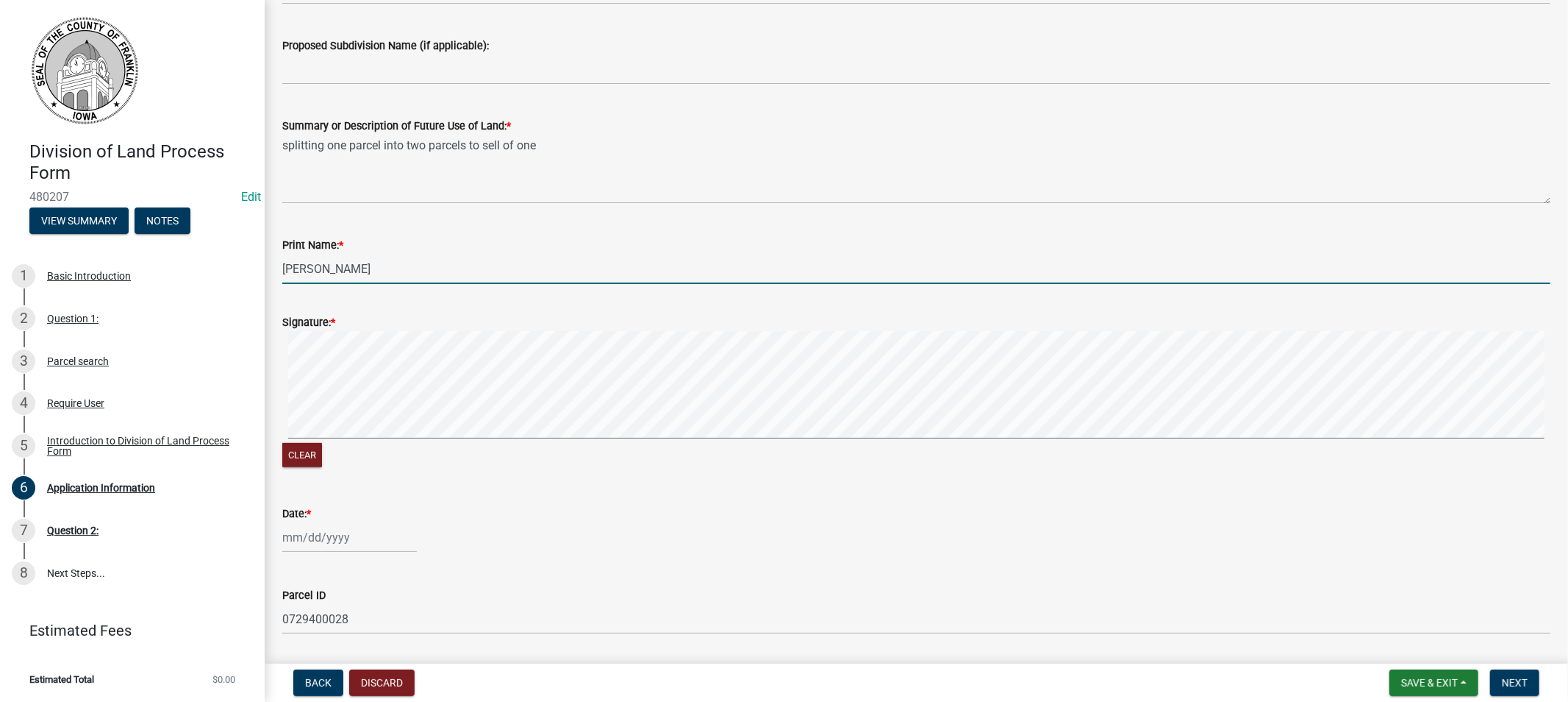
scroll to position [735, 0]
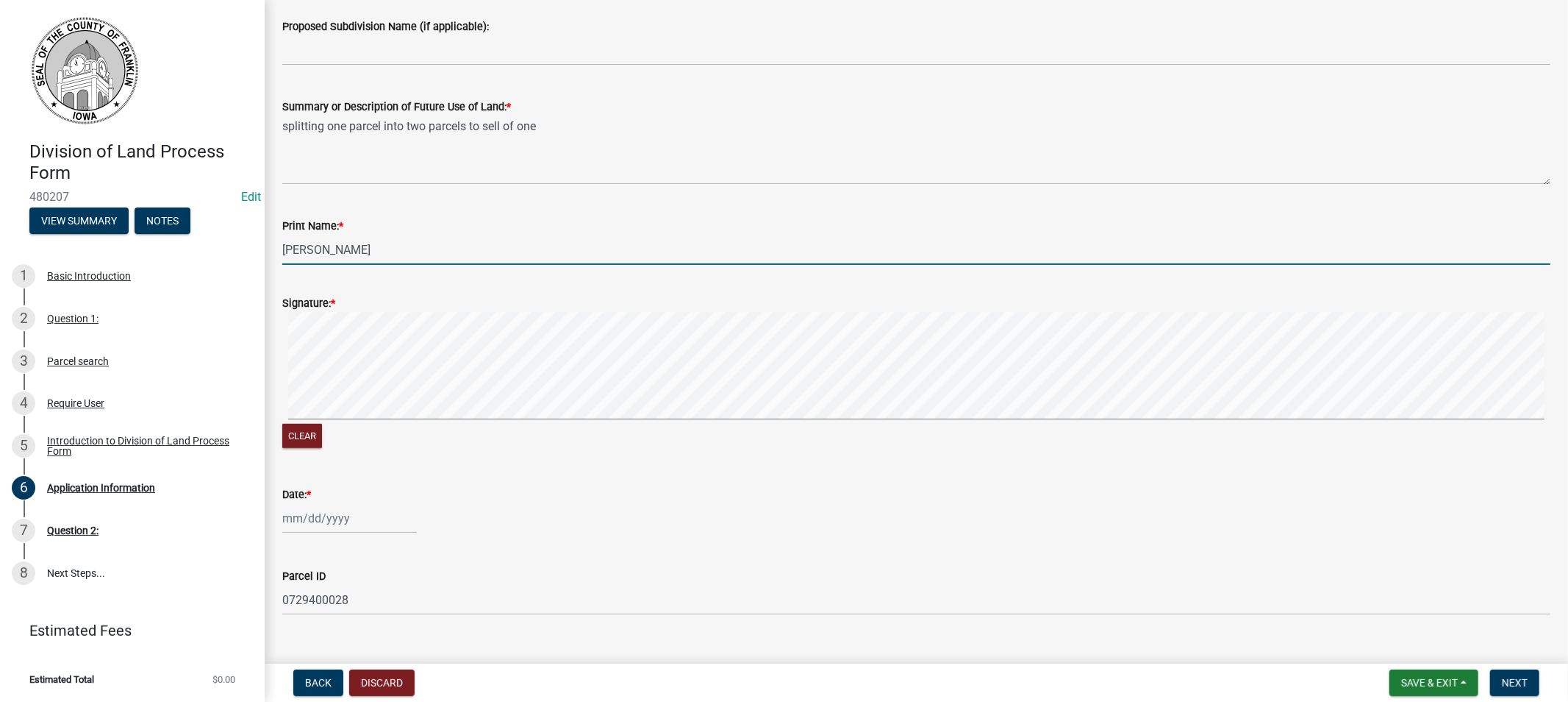
click at [493, 428] on div "Clear" at bounding box center [916, 381] width 1268 height 139
type input "[PERSON_NAME]"
click at [321, 520] on div at bounding box center [349, 518] width 135 height 30
select select "9"
select select "2025"
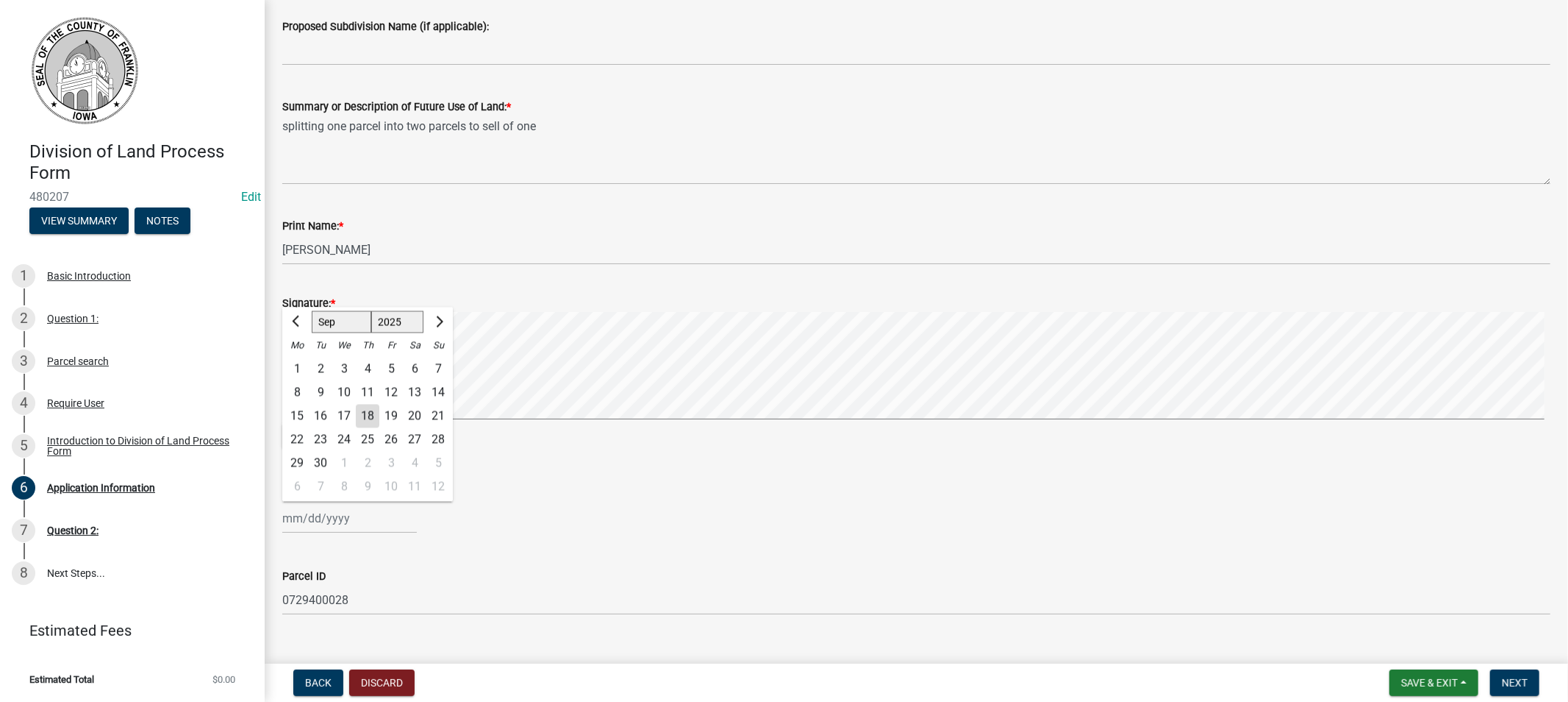
click at [365, 414] on div "18" at bounding box center [368, 416] width 24 height 24
type input "[DATE]"
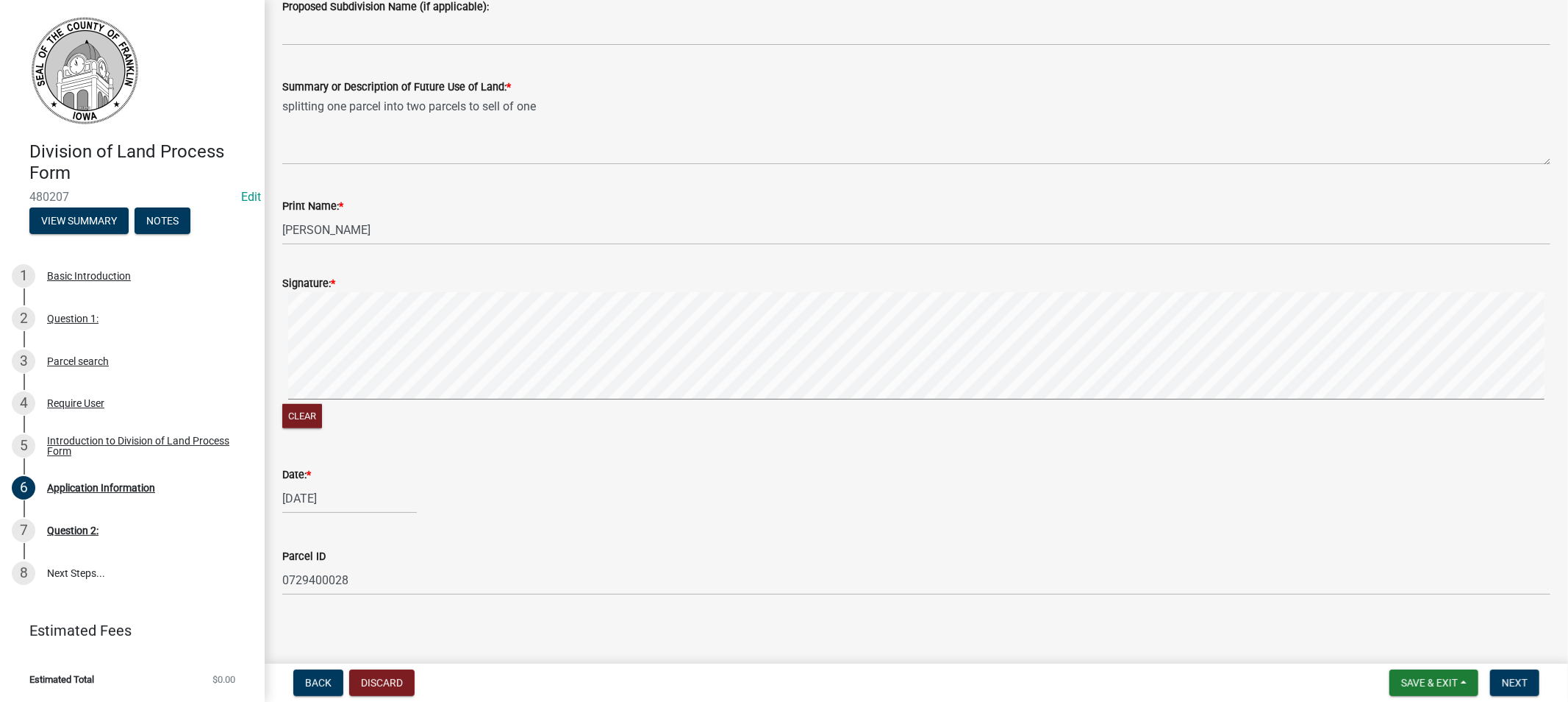
scroll to position [760, 0]
click at [1505, 679] on span "Next" at bounding box center [1515, 682] width 25 height 12
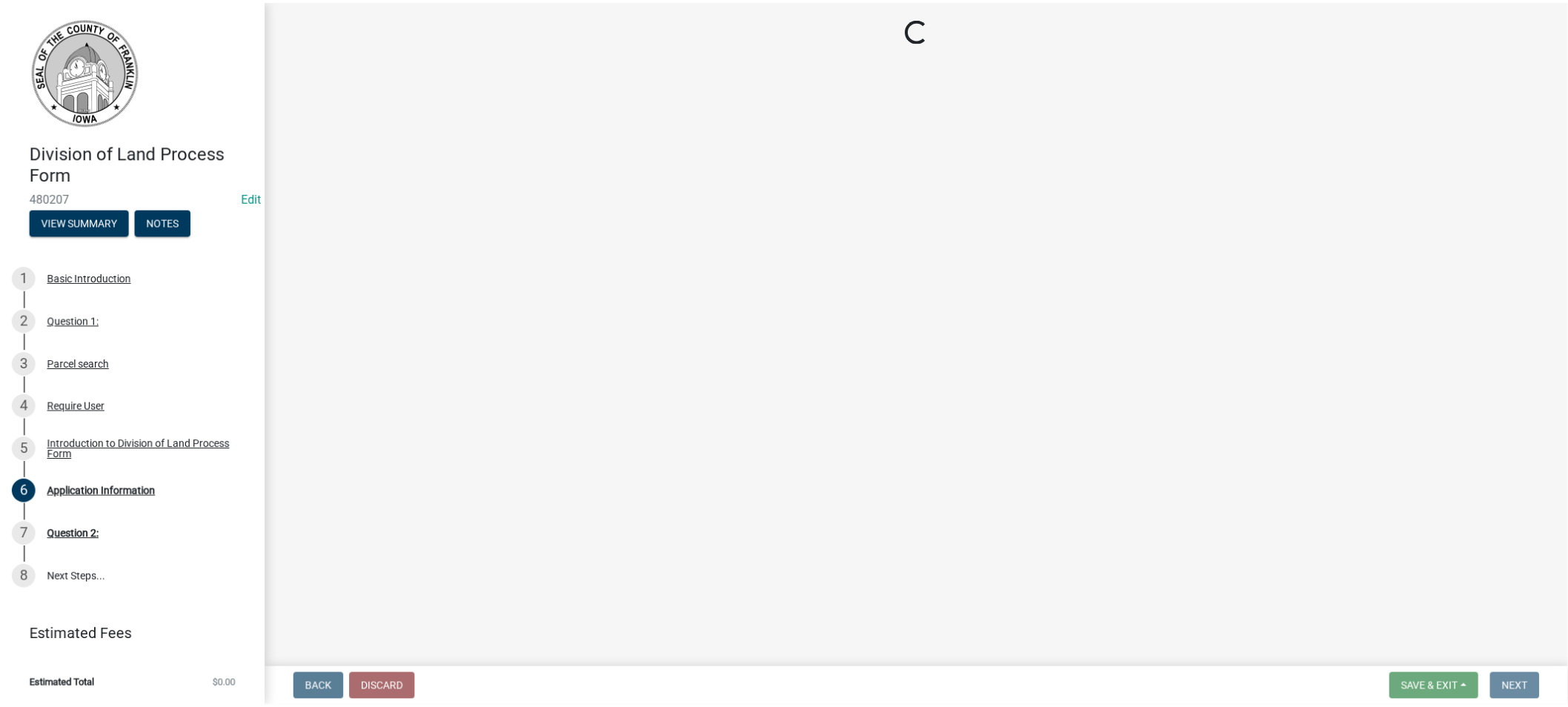
scroll to position [0, 0]
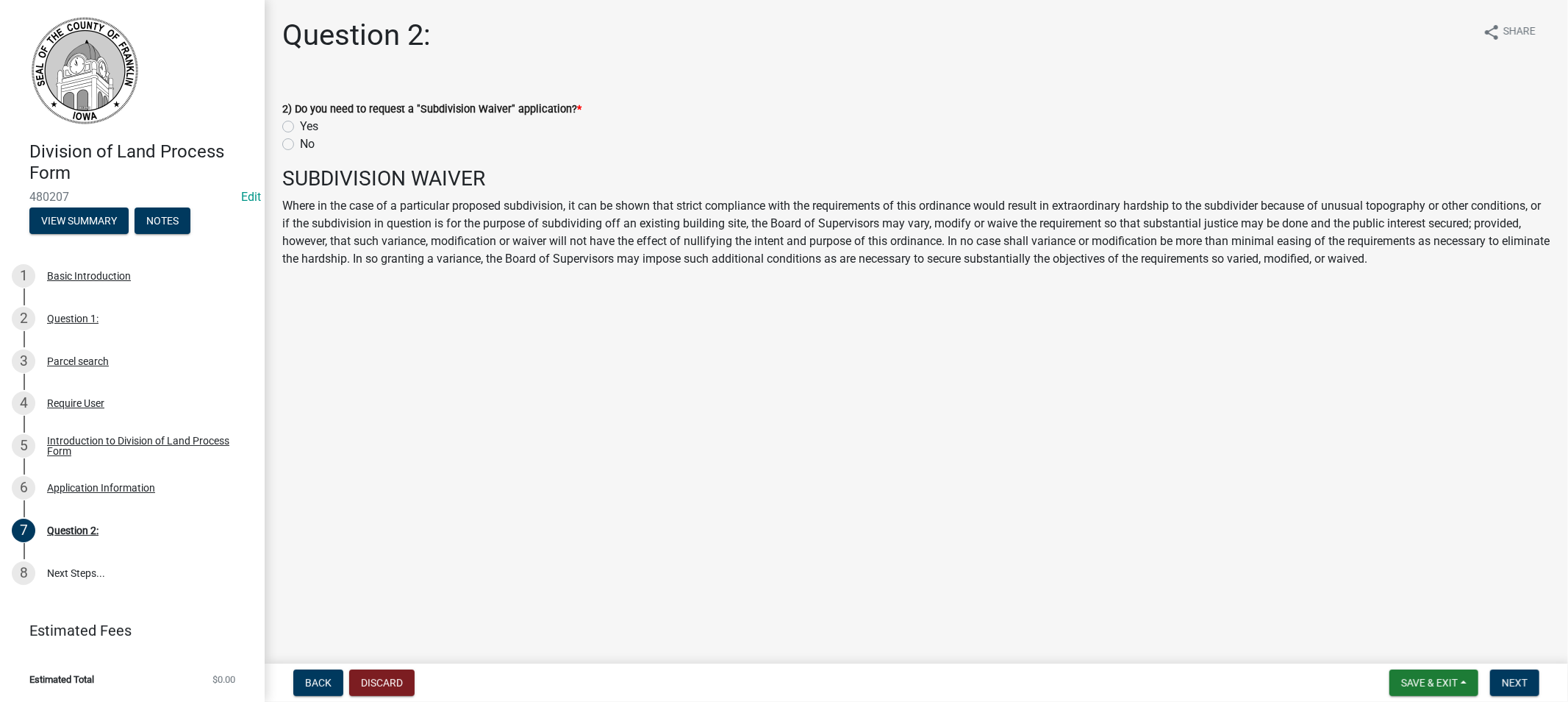
click at [300, 126] on label "Yes" at bounding box center [309, 127] width 18 height 18
click at [300, 126] on input "Yes" at bounding box center [305, 123] width 10 height 10
radio input "true"
click at [1525, 682] on span "Next" at bounding box center [1515, 682] width 25 height 12
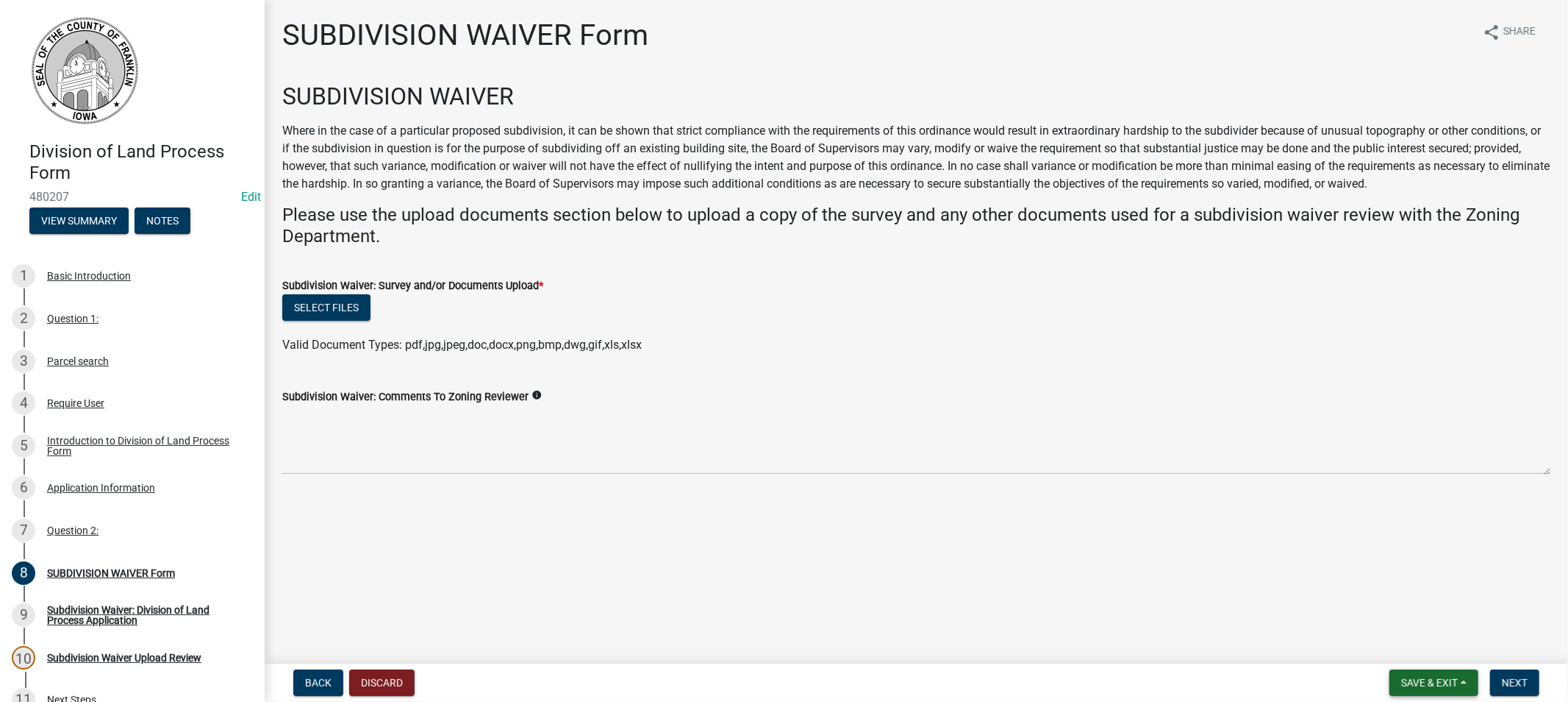
click at [1437, 682] on span "Save & Exit" at bounding box center [1429, 682] width 57 height 12
click at [1421, 642] on button "Save & Exit" at bounding box center [1419, 644] width 118 height 35
